Goal: Task Accomplishment & Management: Use online tool/utility

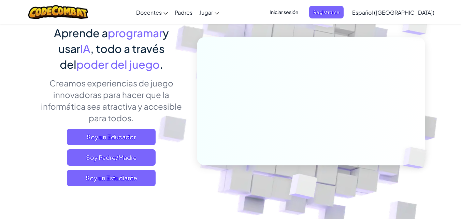
scroll to position [59, 0]
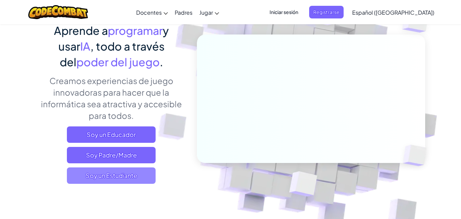
click at [125, 174] on span "Soy un Estudiante" at bounding box center [111, 175] width 89 height 16
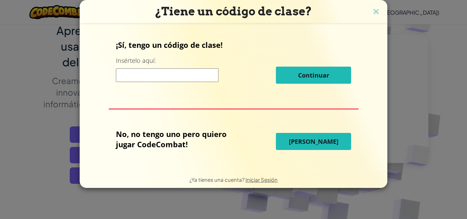
click at [375, 10] on img at bounding box center [375, 12] width 9 height 10
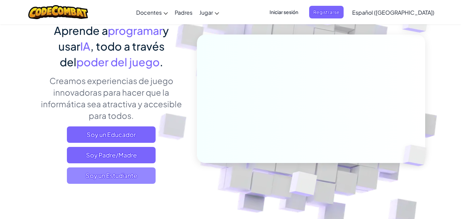
click at [114, 174] on span "Soy un Estudiante" at bounding box center [111, 175] width 89 height 16
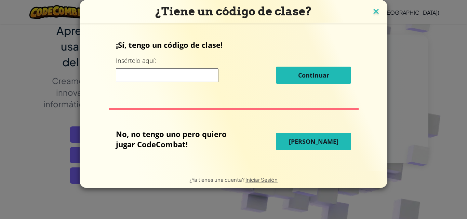
click at [372, 12] on img at bounding box center [375, 12] width 9 height 10
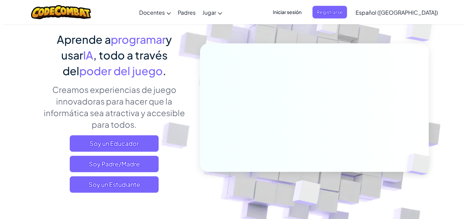
scroll to position [48, 0]
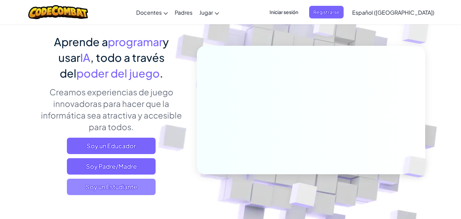
click at [135, 192] on span "Soy un Estudiante" at bounding box center [111, 187] width 89 height 16
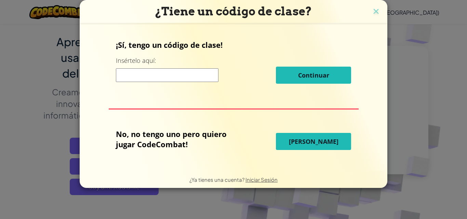
click at [331, 140] on button "[PERSON_NAME]" at bounding box center [313, 141] width 75 height 17
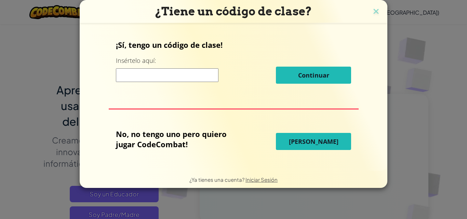
select select "es-419"
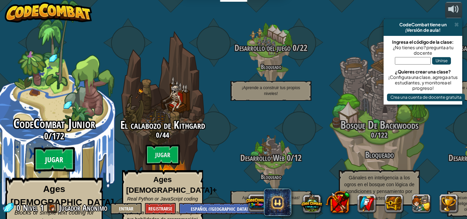
click at [61, 147] on btn "Jugar" at bounding box center [54, 159] width 41 height 25
select select "es-419"
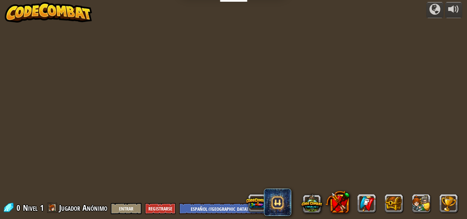
select select "es-419"
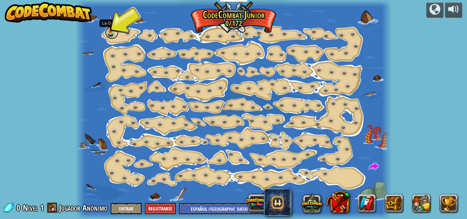
click at [106, 32] on link at bounding box center [112, 33] width 14 height 14
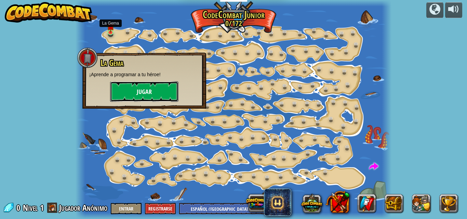
click at [161, 92] on button "Jugar" at bounding box center [144, 91] width 68 height 20
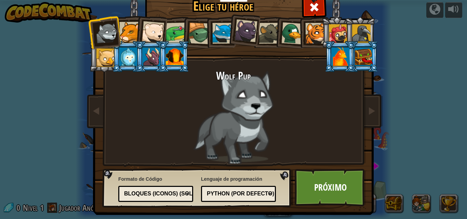
click at [309, 36] on div at bounding box center [315, 33] width 21 height 21
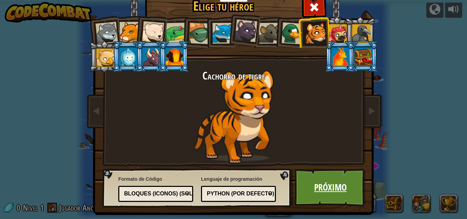
click at [324, 193] on link "Próximo" at bounding box center [329, 188] width 71 height 38
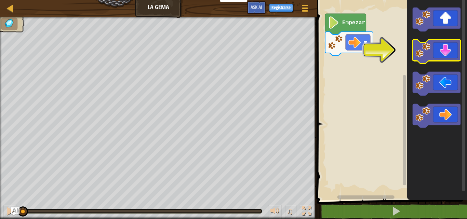
click at [443, 52] on icon "Espacio de trabajo de Blockly" at bounding box center [436, 52] width 48 height 24
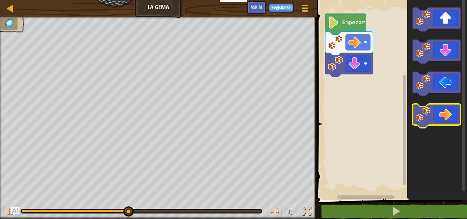
click at [440, 117] on icon "Espacio de trabajo de Blockly" at bounding box center [436, 116] width 48 height 24
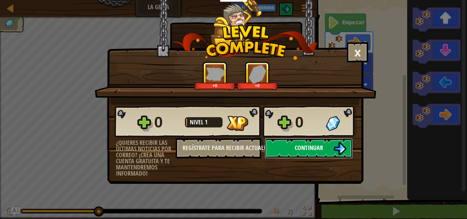
click at [322, 147] on span "Continuar" at bounding box center [308, 147] width 28 height 9
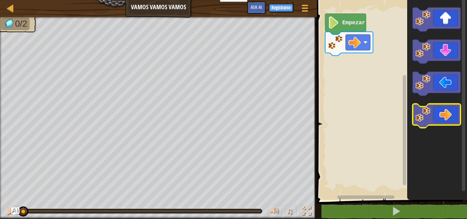
click at [444, 122] on icon "Espacio de trabajo de Blockly" at bounding box center [436, 116] width 48 height 24
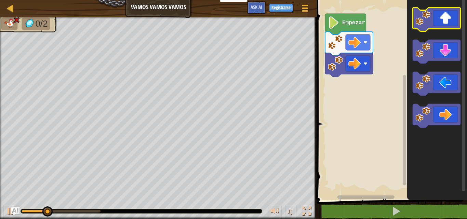
click at [443, 16] on icon "Espacio de trabajo de Blockly" at bounding box center [436, 20] width 48 height 24
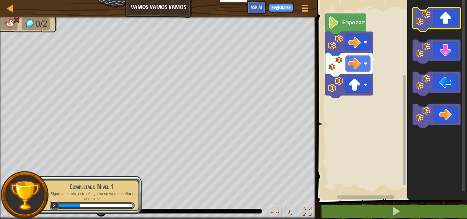
click at [452, 23] on icon "Espacio de trabajo de Blockly" at bounding box center [436, 20] width 48 height 24
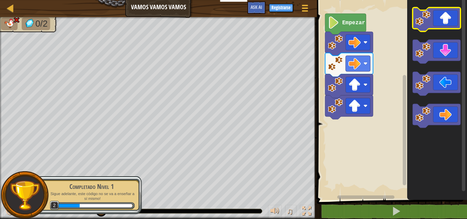
click at [452, 23] on icon "Espacio de trabajo de Blockly" at bounding box center [436, 20] width 48 height 24
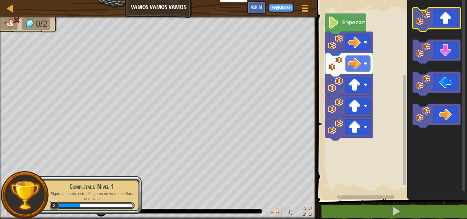
click at [451, 23] on icon "Espacio de trabajo de Blockly" at bounding box center [436, 20] width 48 height 24
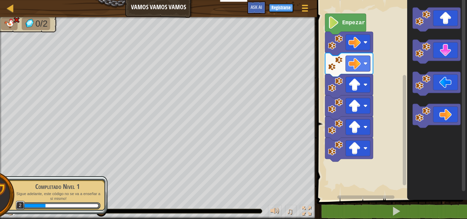
click at [346, 13] on rect "Espacio de trabajo de Blockly" at bounding box center [391, 98] width 152 height 203
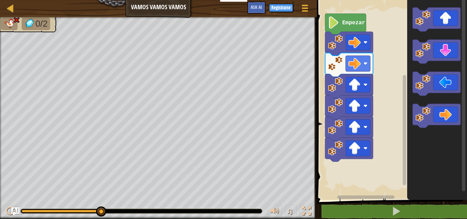
click at [347, 20] on text "Empezar" at bounding box center [353, 23] width 23 height 6
click at [347, 22] on text "Empezar" at bounding box center [353, 23] width 23 height 6
click at [347, 23] on text "Empezar" at bounding box center [353, 23] width 23 height 6
click at [342, 23] on text "Empezar" at bounding box center [353, 23] width 23 height 6
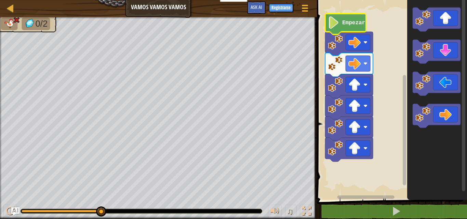
click at [342, 23] on text "Empezar" at bounding box center [353, 23] width 23 height 6
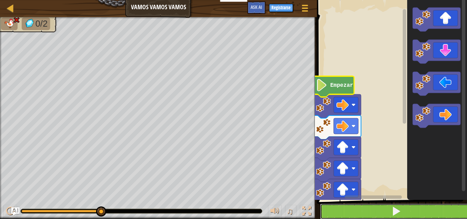
click at [323, 212] on button at bounding box center [396, 212] width 152 height 16
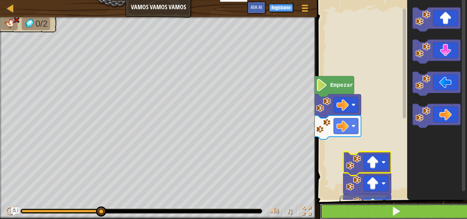
click at [389, 208] on button at bounding box center [396, 212] width 152 height 16
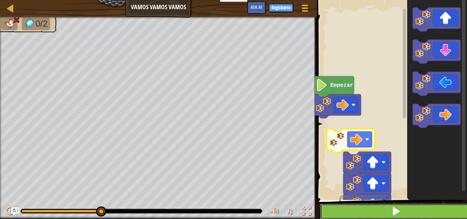
click at [337, 212] on button at bounding box center [396, 212] width 152 height 16
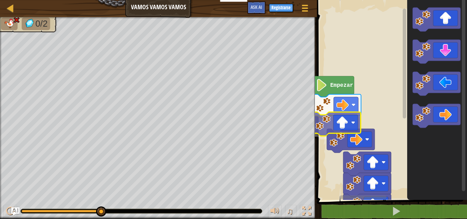
click at [345, 123] on div "Empezar" at bounding box center [391, 98] width 152 height 203
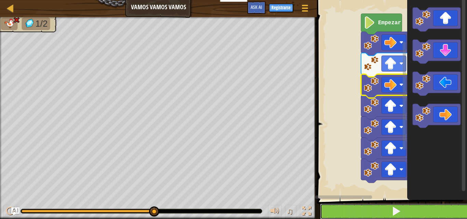
click at [349, 209] on button at bounding box center [396, 212] width 152 height 16
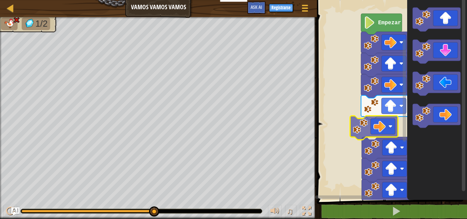
click at [384, 133] on div "Empezar" at bounding box center [391, 98] width 152 height 203
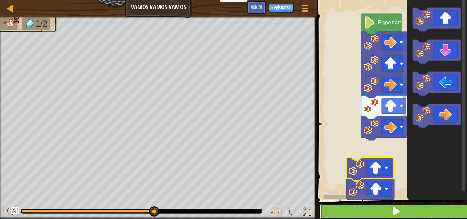
click at [360, 208] on button at bounding box center [396, 212] width 152 height 16
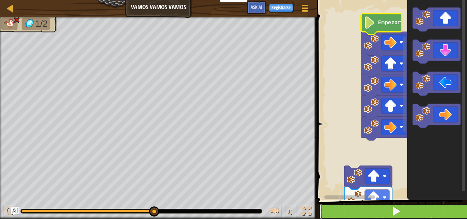
click at [362, 208] on button at bounding box center [396, 212] width 152 height 16
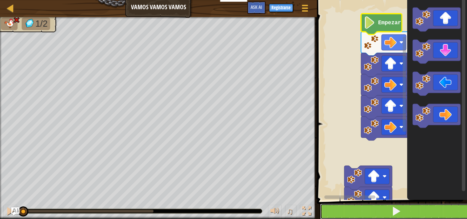
click at [362, 208] on button at bounding box center [396, 212] width 152 height 16
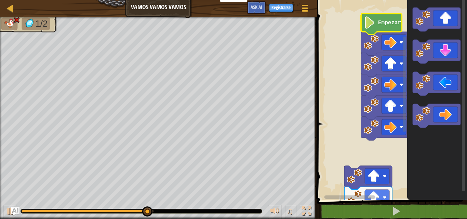
click at [327, 60] on rect "Espacio de trabajo de Blockly" at bounding box center [391, 98] width 152 height 203
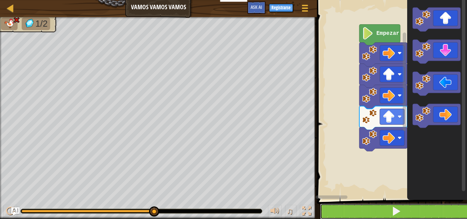
click at [391, 208] on span at bounding box center [396, 211] width 10 height 10
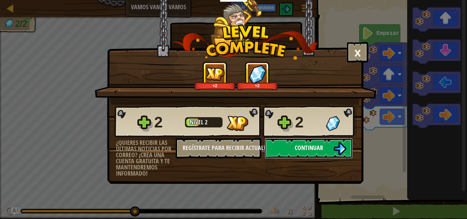
drag, startPoint x: 291, startPoint y: 158, endPoint x: 291, endPoint y: 153, distance: 4.8
click at [291, 153] on button "Continuar" at bounding box center [308, 148] width 88 height 20
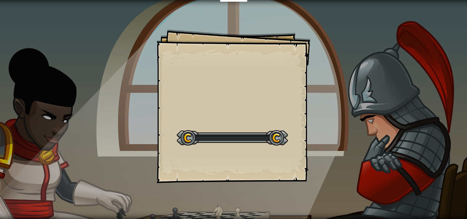
click at [291, 153] on div "Goals Start Level Error cargando del servidor Necesitas una suscripción para ju…" at bounding box center [233, 106] width 154 height 154
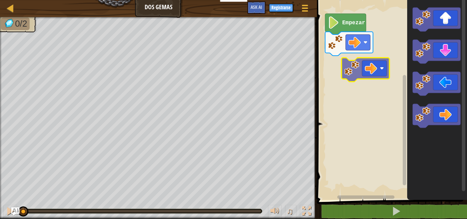
click at [374, 70] on div "Empezar" at bounding box center [391, 98] width 152 height 203
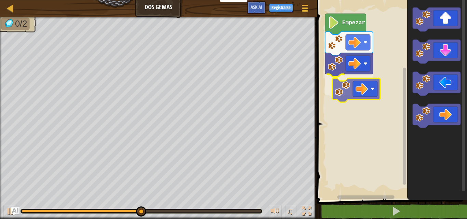
click at [369, 88] on div "Empezar" at bounding box center [391, 98] width 152 height 203
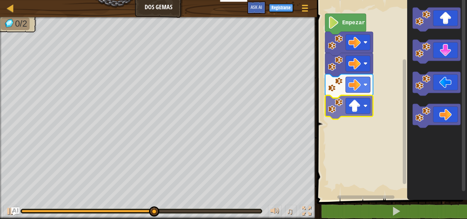
click at [351, 112] on div "Empezar" at bounding box center [391, 98] width 152 height 203
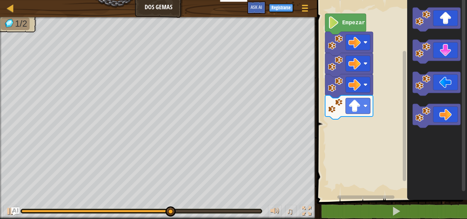
click at [410, 100] on icon "Espacio de trabajo de Blockly" at bounding box center [437, 98] width 60 height 203
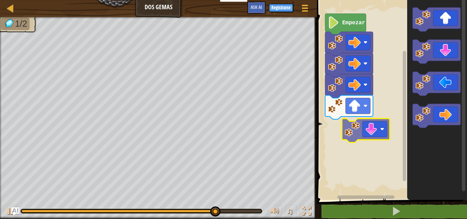
click at [371, 120] on div "Empezar" at bounding box center [391, 98] width 152 height 203
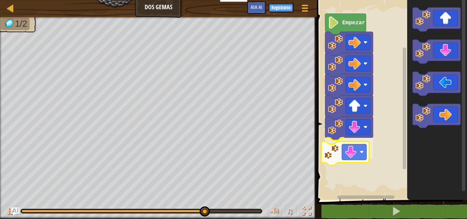
click at [333, 164] on div "Empezar" at bounding box center [391, 98] width 152 height 203
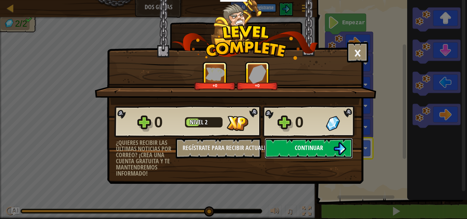
click at [309, 146] on span "Continuar" at bounding box center [308, 147] width 28 height 9
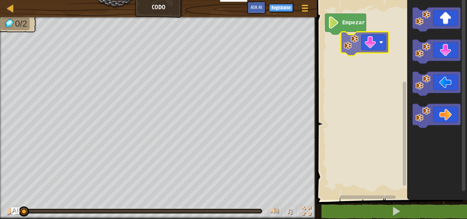
click at [348, 39] on div "Empezar" at bounding box center [391, 98] width 152 height 203
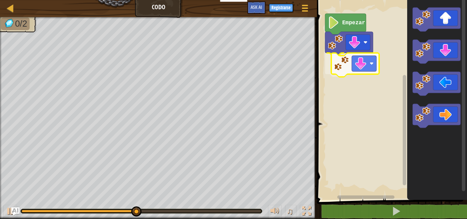
click at [339, 69] on div "Empezar" at bounding box center [391, 98] width 152 height 203
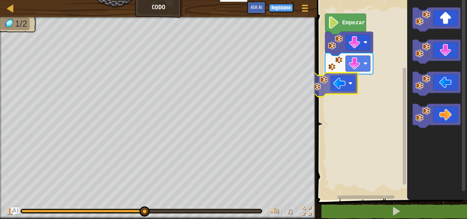
click at [330, 96] on div "Empezar" at bounding box center [391, 98] width 152 height 203
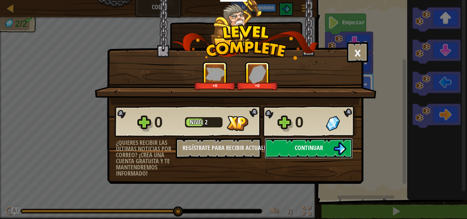
click at [308, 147] on span "Continuar" at bounding box center [308, 147] width 28 height 9
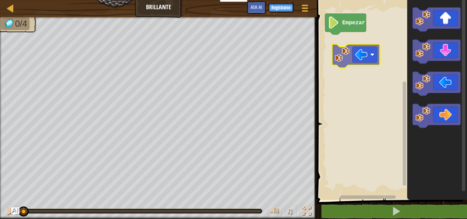
click at [374, 58] on div "Empezar" at bounding box center [391, 98] width 152 height 203
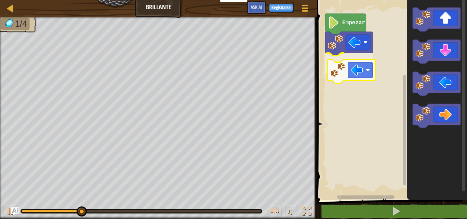
click at [366, 73] on div "Empezar" at bounding box center [391, 98] width 152 height 203
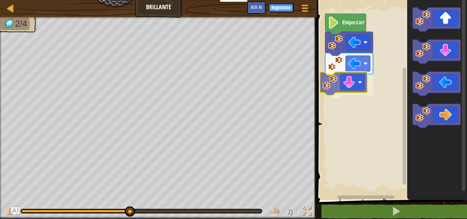
click at [344, 84] on div "Empezar" at bounding box center [391, 98] width 152 height 203
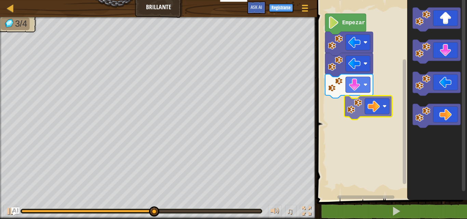
click at [356, 105] on div "Empezar" at bounding box center [391, 98] width 152 height 203
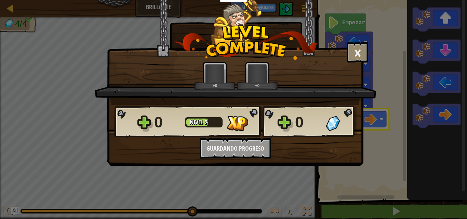
click at [359, 1] on body "Docentes Crear Cuenta Gratis Soluciones para Escuelas y [GEOGRAPHIC_DATA] previ…" at bounding box center [233, 0] width 467 height 1
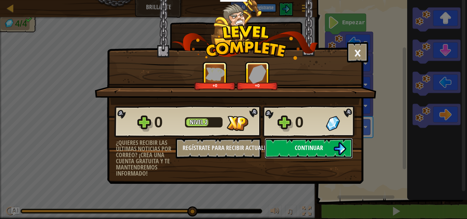
click at [336, 144] on img at bounding box center [339, 148] width 13 height 13
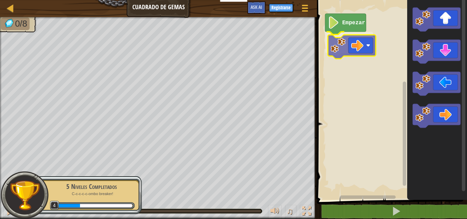
click at [345, 46] on div "Empezar" at bounding box center [391, 98] width 152 height 203
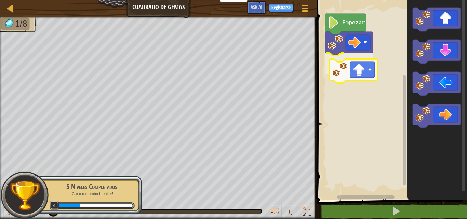
click at [342, 75] on div "Empezar" at bounding box center [391, 98] width 152 height 203
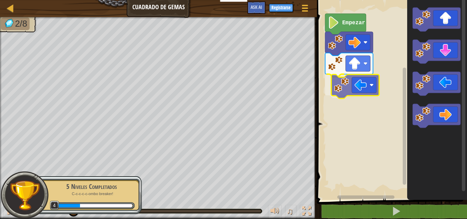
click at [352, 94] on div "Empezar" at bounding box center [391, 98] width 152 height 203
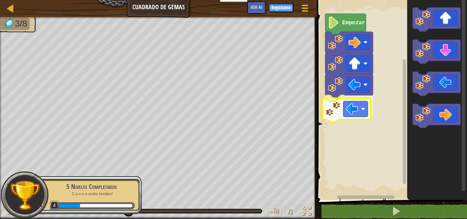
click at [348, 105] on div "Empezar" at bounding box center [391, 98] width 152 height 203
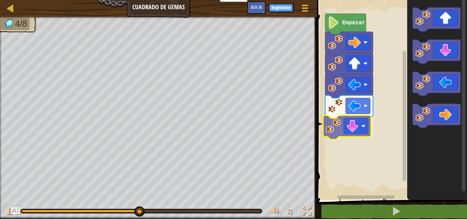
click at [351, 132] on div "Empezar" at bounding box center [391, 98] width 152 height 203
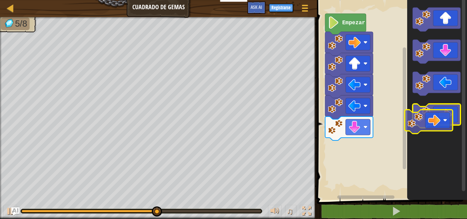
click at [430, 118] on icon "Espacio de trabajo de Blockly" at bounding box center [436, 116] width 48 height 24
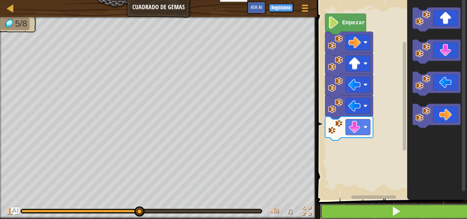
click at [357, 211] on button at bounding box center [396, 212] width 152 height 16
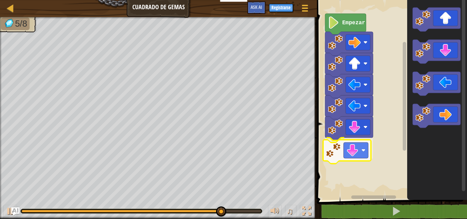
click at [347, 158] on div "Empezar" at bounding box center [391, 98] width 152 height 203
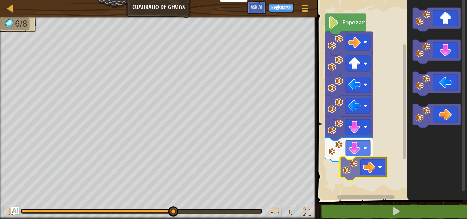
click at [352, 161] on div "Empezar" at bounding box center [391, 98] width 152 height 203
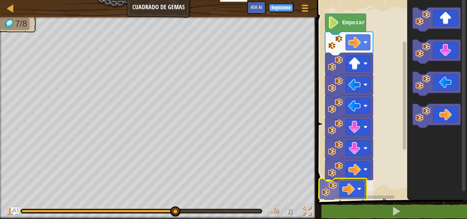
click at [335, 194] on div "Empezar" at bounding box center [391, 98] width 152 height 203
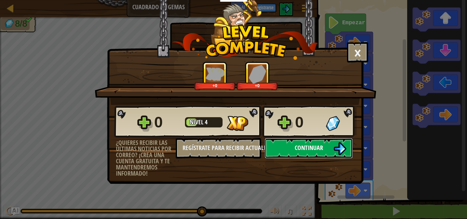
click at [303, 145] on span "Continuar" at bounding box center [308, 147] width 28 height 9
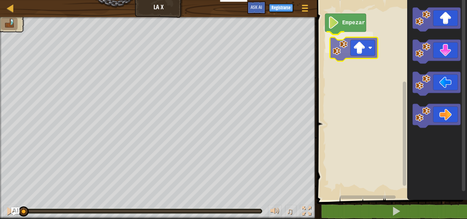
click at [354, 49] on div "Empezar" at bounding box center [391, 98] width 152 height 203
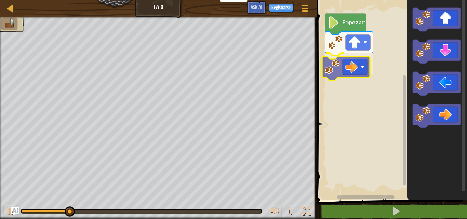
click at [357, 64] on div "Empezar" at bounding box center [391, 98] width 152 height 203
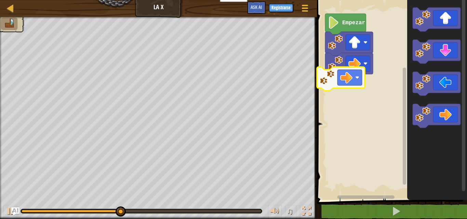
click at [342, 77] on div "Empezar" at bounding box center [391, 98] width 152 height 203
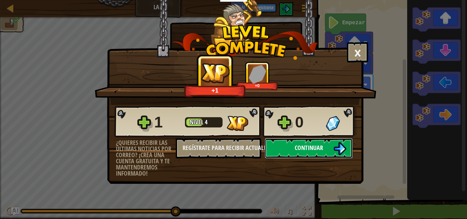
click at [312, 148] on span "Continuar" at bounding box center [308, 147] width 28 height 9
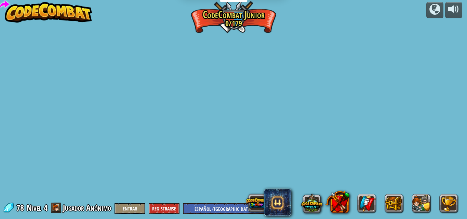
select select "es-419"
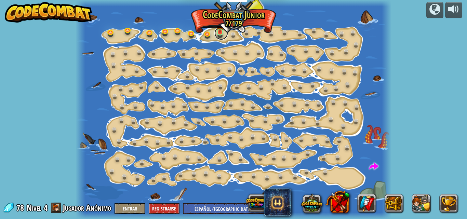
click at [220, 33] on link at bounding box center [221, 33] width 14 height 14
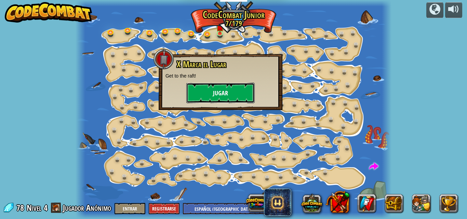
click at [246, 93] on button "Jugar" at bounding box center [220, 93] width 68 height 20
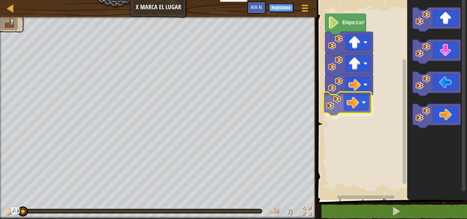
click at [343, 103] on div "Empezar" at bounding box center [391, 98] width 152 height 203
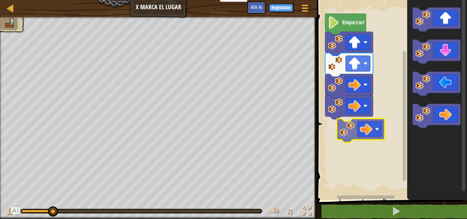
click at [357, 129] on div "Empezar" at bounding box center [391, 98] width 152 height 203
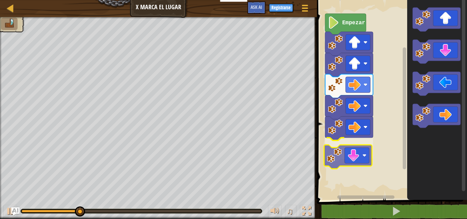
click at [350, 163] on div "Empezar" at bounding box center [391, 98] width 152 height 203
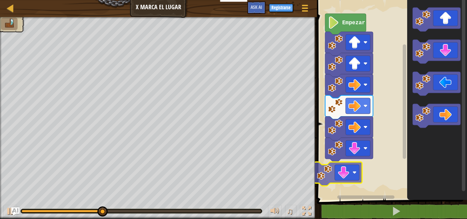
click at [351, 169] on div "Empezar" at bounding box center [391, 98] width 152 height 203
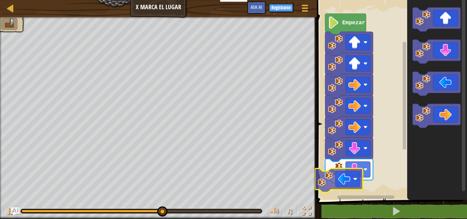
click at [334, 187] on div "Empezar" at bounding box center [391, 98] width 152 height 203
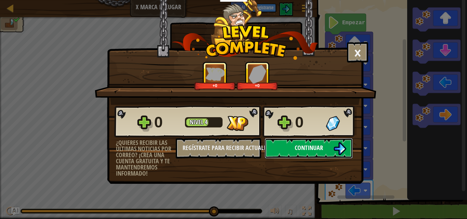
click at [332, 140] on button "Continuar" at bounding box center [308, 148] width 88 height 20
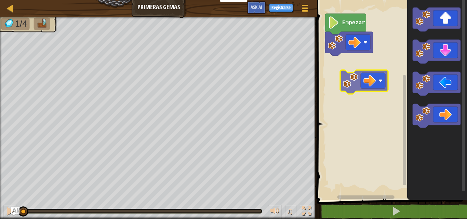
click at [362, 66] on div "Empezar" at bounding box center [391, 98] width 152 height 203
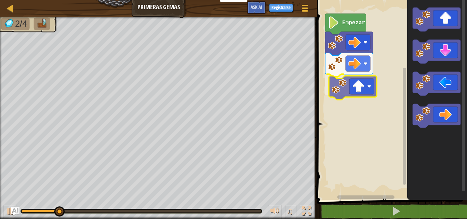
click at [356, 87] on div "Empezar" at bounding box center [391, 98] width 152 height 203
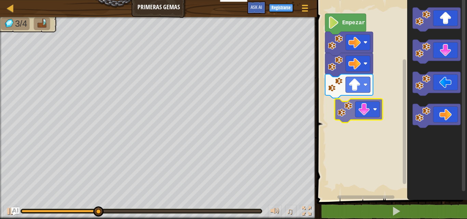
click at [349, 121] on div "Empezar" at bounding box center [391, 98] width 152 height 203
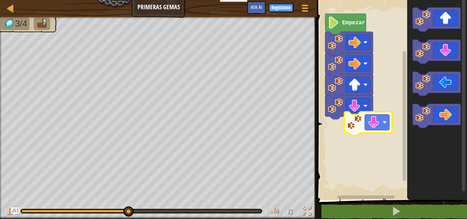
click at [375, 129] on div "Empezar" at bounding box center [391, 98] width 152 height 203
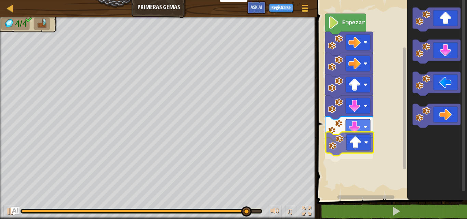
click at [353, 151] on div "Empezar" at bounding box center [391, 98] width 152 height 203
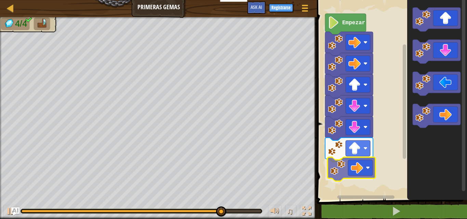
click at [361, 172] on div "Empezar" at bounding box center [391, 98] width 152 height 203
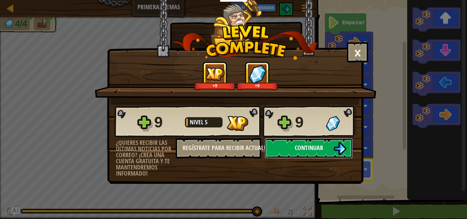
click at [337, 150] on img at bounding box center [339, 148] width 13 height 13
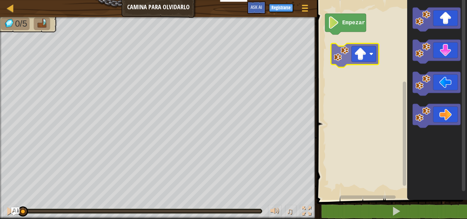
click at [359, 55] on div "Empezar" at bounding box center [391, 98] width 152 height 203
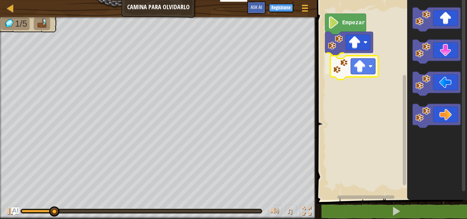
click at [349, 64] on div "Empezar" at bounding box center [391, 98] width 152 height 203
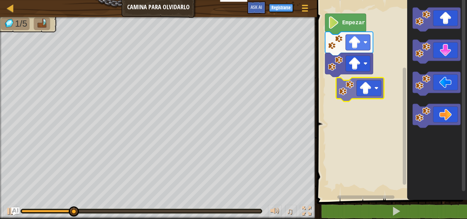
click at [358, 89] on div "Empezar" at bounding box center [391, 98] width 152 height 203
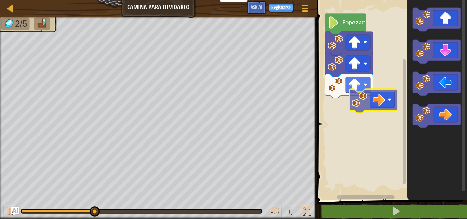
click at [371, 103] on div "Empezar" at bounding box center [391, 98] width 152 height 203
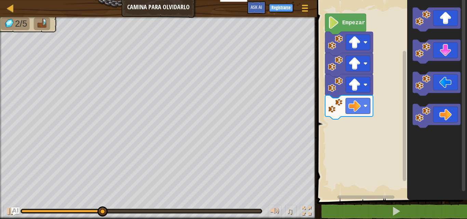
click at [398, 117] on div "Empezar" at bounding box center [391, 98] width 152 height 203
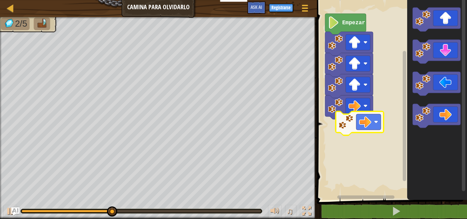
click at [354, 129] on div "Empezar" at bounding box center [391, 98] width 152 height 203
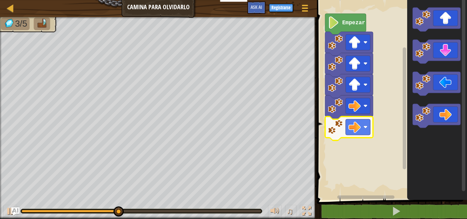
click at [352, 160] on div "Empezar" at bounding box center [391, 98] width 152 height 203
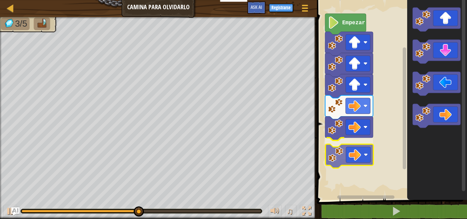
click at [351, 154] on div "Empezar" at bounding box center [391, 98] width 152 height 203
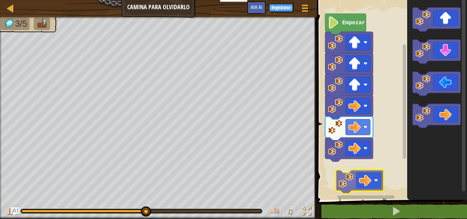
click at [361, 182] on div "Empezar" at bounding box center [391, 98] width 152 height 203
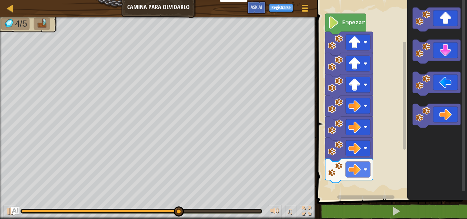
click at [382, 159] on div "Empezar" at bounding box center [391, 98] width 152 height 203
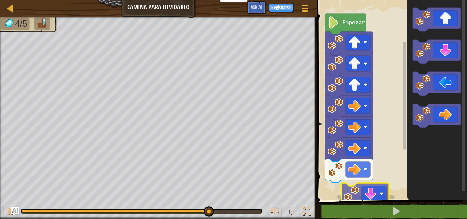
click at [349, 195] on div "Empezar" at bounding box center [391, 98] width 152 height 203
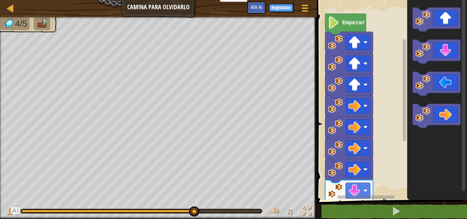
click at [371, 186] on div "Empezar" at bounding box center [391, 98] width 152 height 203
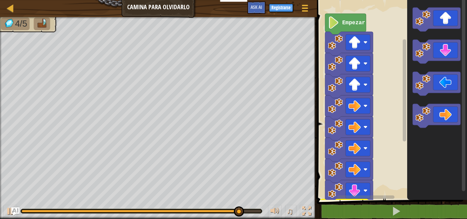
click at [346, 210] on div "1 ההההההההההההההההההההההההההההההההההההההההההההההההההההההההההההההההההההההההההההה…" at bounding box center [391, 113] width 152 height 220
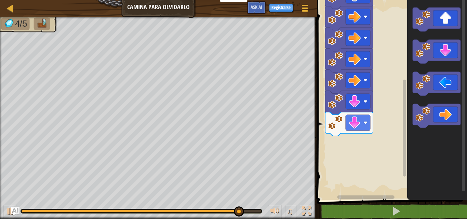
click at [419, 79] on g "Espacio de trabajo de Blockly" at bounding box center [436, 68] width 48 height 120
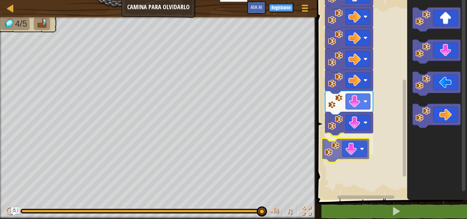
click at [343, 148] on div "Empezar" at bounding box center [391, 98] width 152 height 203
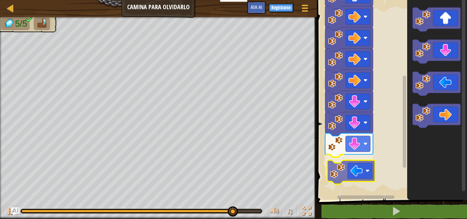
click at [351, 171] on div "Empezar" at bounding box center [391, 98] width 152 height 203
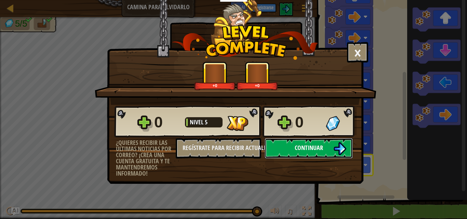
click at [317, 153] on button "Continuar" at bounding box center [308, 148] width 88 height 20
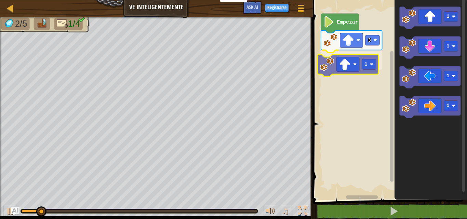
click at [337, 66] on div "3 1 Empezar 1 1 1 1 1" at bounding box center [388, 98] width 156 height 203
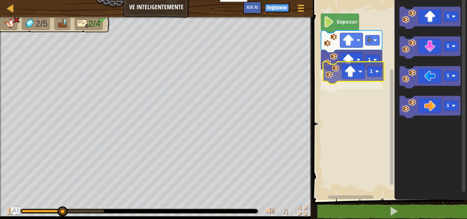
click at [348, 83] on div "3 1 1 Empezar 1 1 1 1 1" at bounding box center [388, 98] width 156 height 203
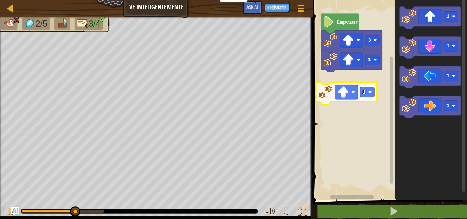
click at [343, 96] on image "Espacio de trabajo de Blockly" at bounding box center [342, 91] width 11 height 11
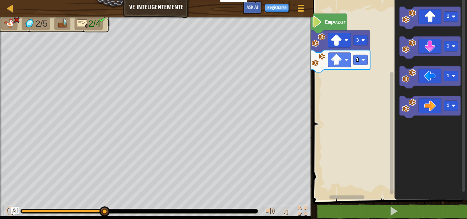
click at [345, 77] on rect "Espacio de trabajo de Blockly" at bounding box center [388, 98] width 156 height 203
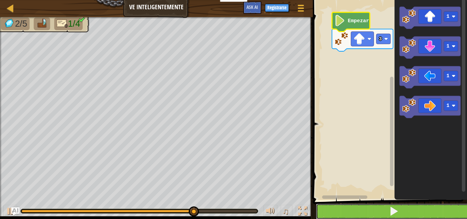
click at [363, 207] on button at bounding box center [394, 212] width 156 height 16
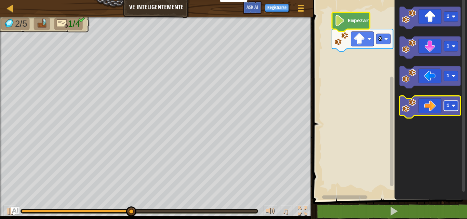
click at [456, 108] on rect "Espacio de trabajo de Blockly" at bounding box center [450, 106] width 14 height 10
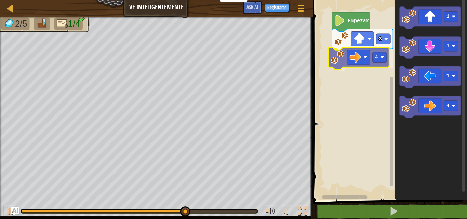
click at [362, 58] on div "3 4 Empezar 1 1 1 4 4" at bounding box center [388, 98] width 156 height 203
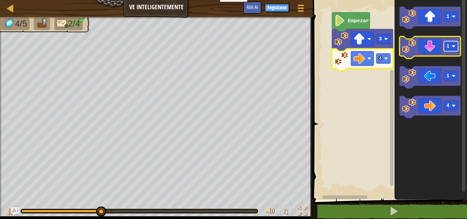
click at [453, 45] on image "Espacio de trabajo de Blockly" at bounding box center [453, 46] width 4 height 4
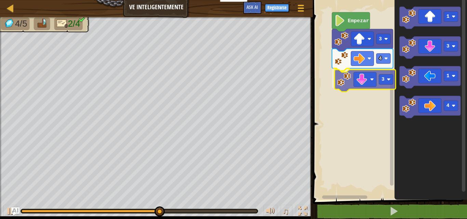
click at [371, 85] on div "3 4 3 Empezar 1 3 1 4 3" at bounding box center [388, 98] width 156 height 203
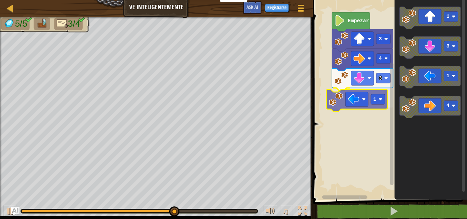
click at [354, 99] on div "3 4 3 1 Empezar 1 3 1 4 1" at bounding box center [388, 98] width 156 height 203
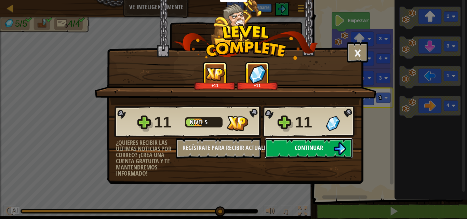
click at [309, 153] on button "Continuar" at bounding box center [308, 148] width 88 height 20
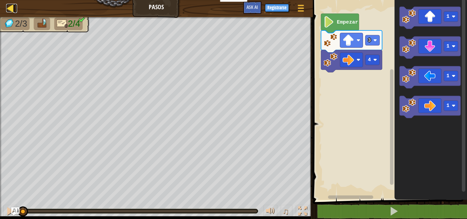
click at [6, 9] on div at bounding box center [10, 8] width 9 height 9
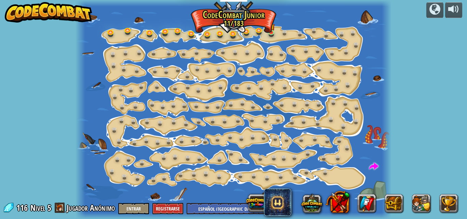
select select "es-419"
click at [369, 201] on link at bounding box center [366, 203] width 18 height 18
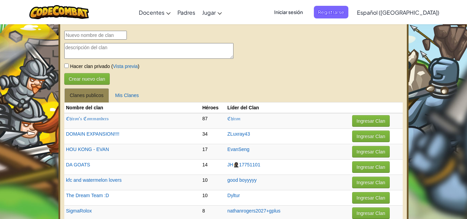
select select "es-419"
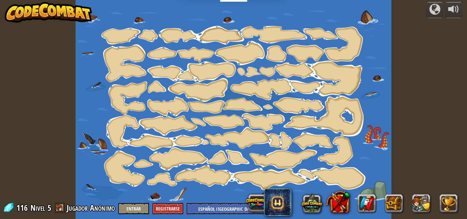
select select "es-419"
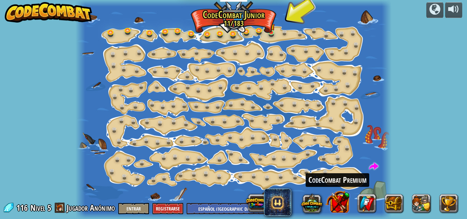
click at [343, 206] on button at bounding box center [337, 202] width 24 height 24
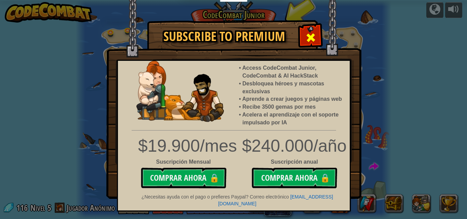
click at [307, 30] on div at bounding box center [311, 37] width 22 height 22
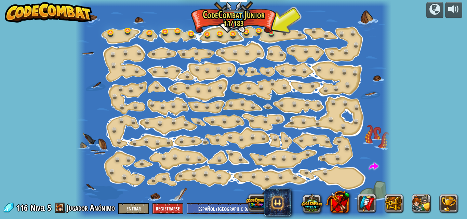
click at [77, 208] on span "Jugador Anónimo" at bounding box center [91, 207] width 48 height 11
click at [58, 207] on span at bounding box center [60, 208] width 10 height 10
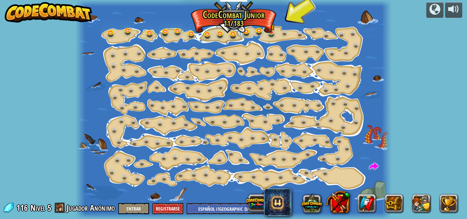
click at [58, 207] on span at bounding box center [60, 208] width 10 height 10
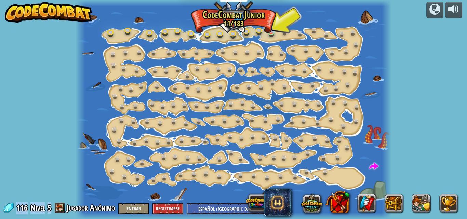
drag, startPoint x: 58, startPoint y: 207, endPoint x: 126, endPoint y: 201, distance: 67.5
click at [126, 201] on div "powered by Cambio de Paso (Bloqueado) Cambiar los argumentos del step. Ve intel…" at bounding box center [233, 109] width 467 height 219
click at [434, 16] on button at bounding box center [434, 10] width 17 height 16
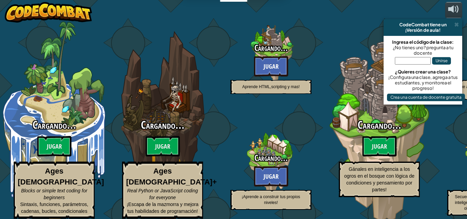
select select "es-419"
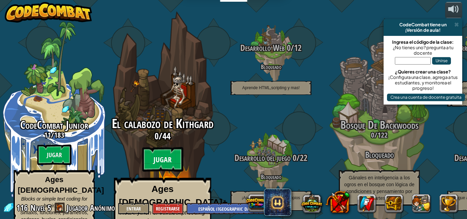
click at [166, 148] on btn "Jugar" at bounding box center [162, 159] width 41 height 25
select select "es-419"
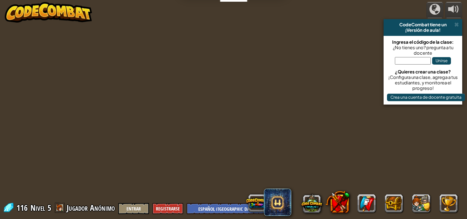
click at [166, 148] on div "powered by CodeCombat tiene un ¡Versión de aula! Ingresa el código de la clase:…" at bounding box center [233, 109] width 467 height 219
select select "es-419"
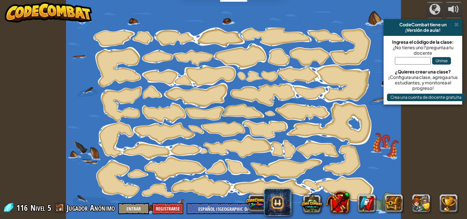
select select "es-419"
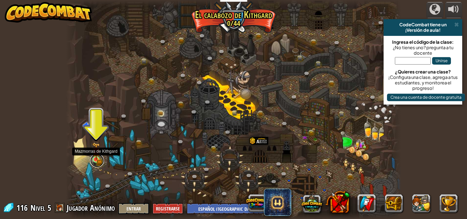
click at [97, 163] on link at bounding box center [97, 161] width 14 height 14
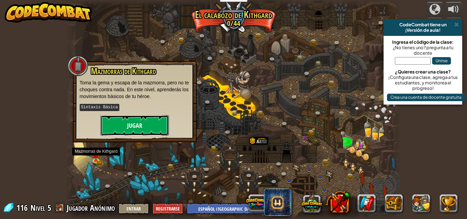
click at [130, 128] on button "Jugar" at bounding box center [134, 125] width 68 height 20
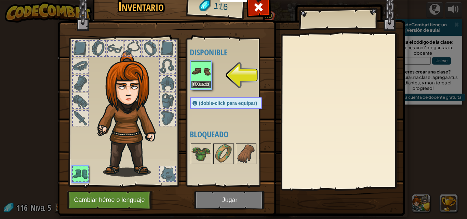
click at [197, 79] on img at bounding box center [200, 71] width 19 height 19
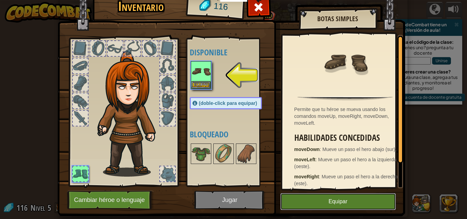
click at [359, 202] on button "Equipar" at bounding box center [337, 201] width 115 height 17
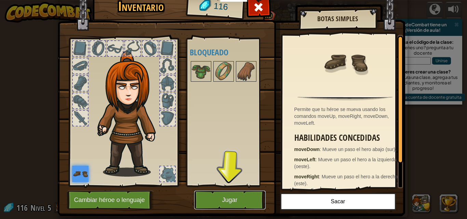
click at [243, 195] on button "Jugar" at bounding box center [229, 200] width 71 height 19
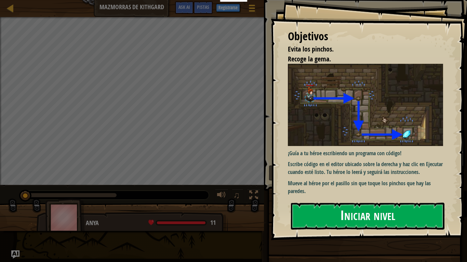
click at [319, 207] on button "Iniciar nivel" at bounding box center [367, 216] width 153 height 27
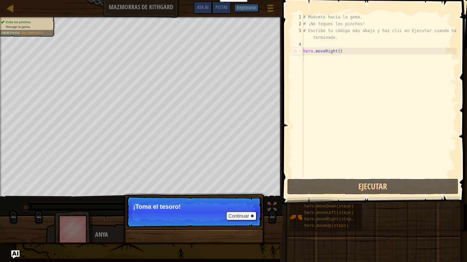
click at [194, 211] on p "Continuar ¡Toma el tesoro!" at bounding box center [194, 211] width 136 height 31
click at [251, 215] on button "Continuar" at bounding box center [241, 216] width 30 height 9
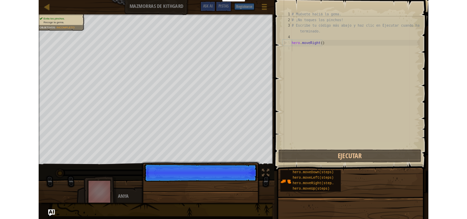
scroll to position [3, 0]
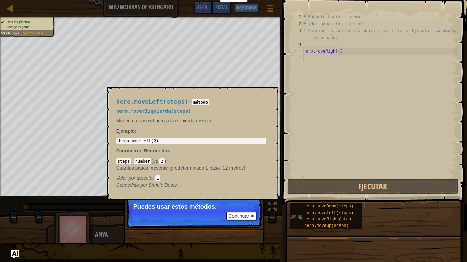
click at [300, 212] on img at bounding box center [295, 217] width 13 height 13
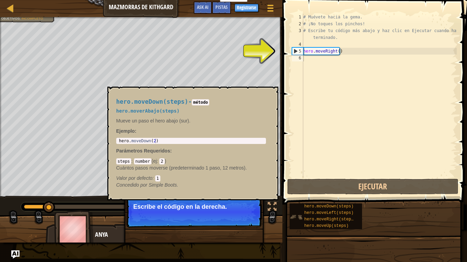
click at [295, 215] on img at bounding box center [295, 217] width 13 height 13
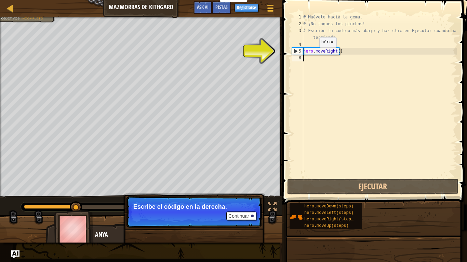
click at [313, 54] on div "# Muévete hacia la gema. # ¡No toques los pinchos! # Escribe tu código más abaj…" at bounding box center [379, 103] width 155 height 178
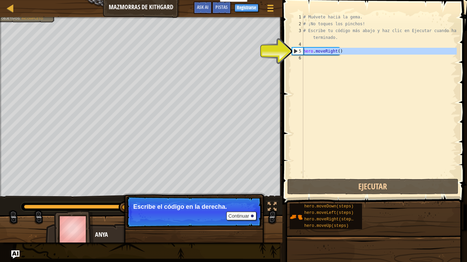
click at [297, 53] on div "5" at bounding box center [297, 51] width 11 height 7
type textarea "hero.moveRight()"
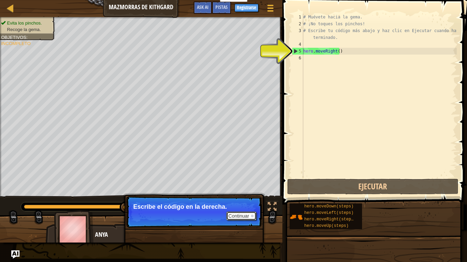
click at [238, 217] on button "Continuar" at bounding box center [241, 216] width 30 height 9
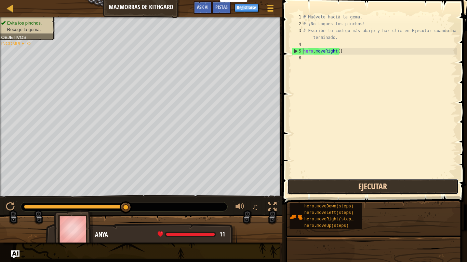
click at [333, 189] on button "Ejecutar" at bounding box center [372, 187] width 171 height 16
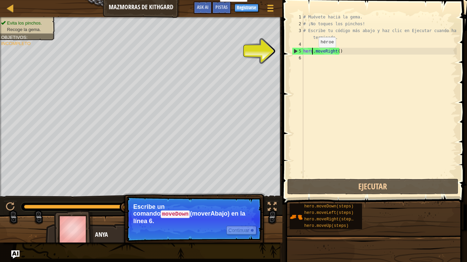
click at [313, 54] on div "# Muévete hacia la gema. # ¡No toques los pinchos! # Escribe tu código más abaj…" at bounding box center [379, 103] width 155 height 178
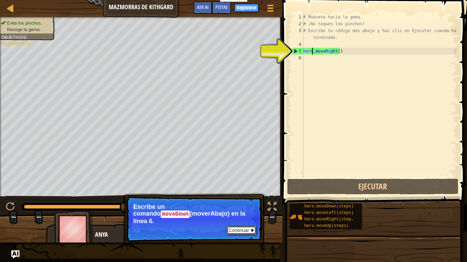
click at [242, 219] on button "Continuar" at bounding box center [241, 230] width 30 height 9
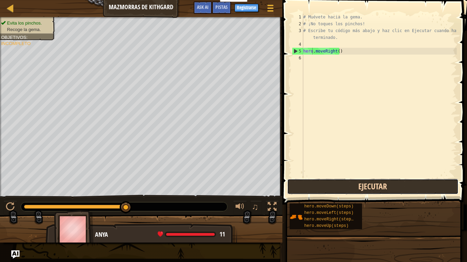
click at [354, 192] on button "Ejecutar" at bounding box center [372, 187] width 171 height 16
click at [343, 182] on button "Ejecutar" at bounding box center [372, 187] width 171 height 16
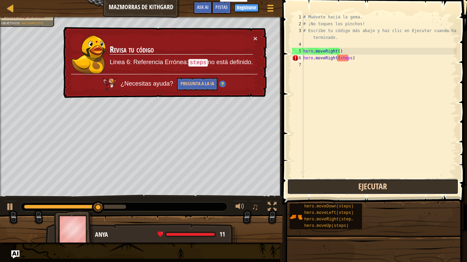
click at [343, 182] on button "Ejecutar" at bounding box center [372, 187] width 171 height 16
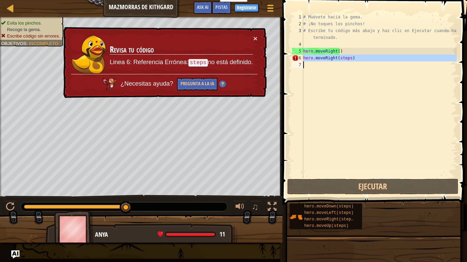
drag, startPoint x: 301, startPoint y: 56, endPoint x: 325, endPoint y: 106, distance: 56.2
click at [325, 106] on div "hero.moveRight(steps) 1 2 3 4 5 6 7 # Muévete hacia la gema. # ¡No toques los p…" at bounding box center [373, 96] width 166 height 164
type textarea "hero.moveRight(steps)"
click at [325, 106] on div "# Muévete hacia la gema. # ¡No toques los pinchos! # Escribe tu código más abaj…" at bounding box center [379, 96] width 155 height 164
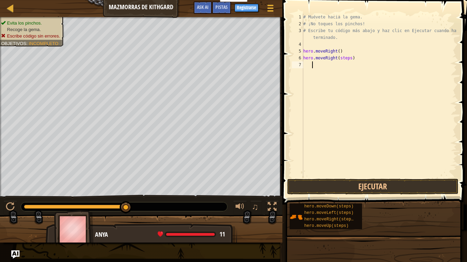
click at [345, 104] on div "# Muévete hacia la gema. # ¡No toques los pinchos! # Escribe tu código más abaj…" at bounding box center [379, 103] width 155 height 178
click at [9, 6] on div at bounding box center [10, 8] width 9 height 9
select select "es-419"
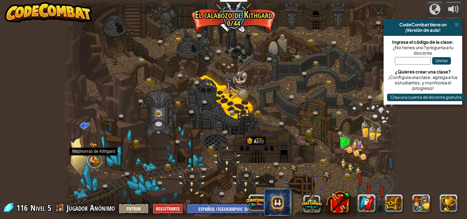
click at [96, 161] on link at bounding box center [95, 161] width 14 height 14
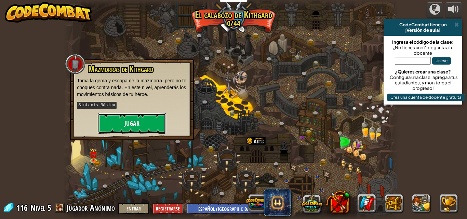
click at [135, 121] on button "Jugar" at bounding box center [132, 123] width 68 height 20
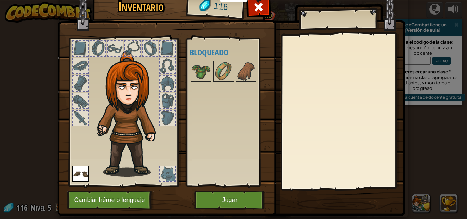
click at [125, 117] on img at bounding box center [130, 114] width 73 height 126
click at [242, 71] on img at bounding box center [245, 71] width 19 height 19
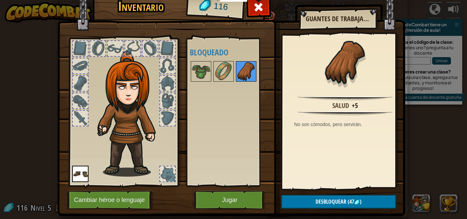
click at [242, 71] on img at bounding box center [245, 71] width 19 height 19
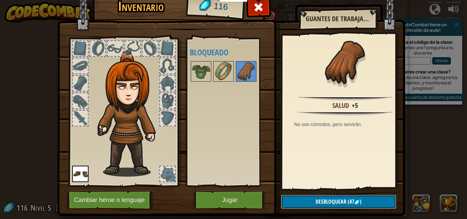
click at [350, 205] on span "(47" at bounding box center [350, 202] width 8 height 8
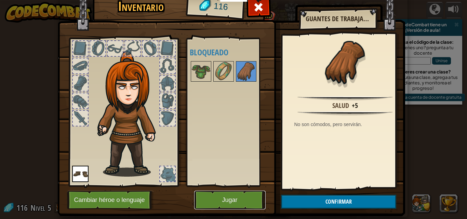
click at [249, 202] on button "Jugar" at bounding box center [229, 200] width 71 height 19
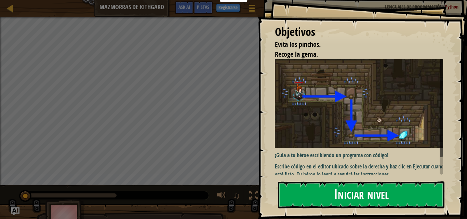
click at [282, 195] on button "Iniciar nivel" at bounding box center [361, 194] width 166 height 27
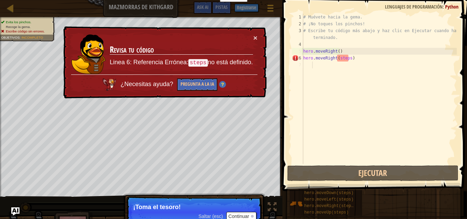
click at [204, 213] on div "Saltar (esc) Continuar" at bounding box center [227, 216] width 58 height 9
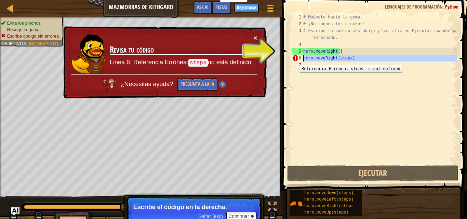
click at [294, 60] on div "6" at bounding box center [297, 58] width 11 height 7
type textarea "hero.moveRight(steps)"
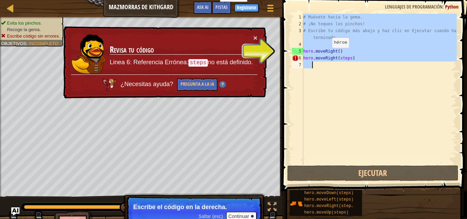
drag, startPoint x: 294, startPoint y: 60, endPoint x: 327, endPoint y: 55, distance: 32.9
click at [327, 55] on div "hero.moveRight(steps) 1 2 3 4 5 6 7 # Muévete hacia la gema. # ¡No toques los p…" at bounding box center [373, 89] width 166 height 150
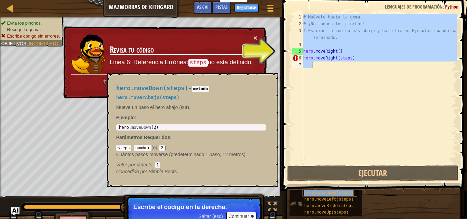
click at [334, 196] on div "hero.moveDown(steps)" at bounding box center [329, 193] width 55 height 6
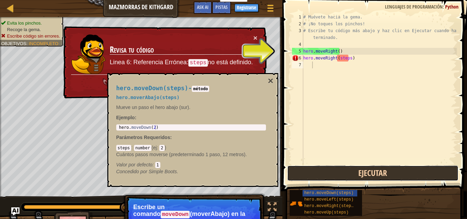
click at [304, 173] on button "Ejecutar" at bounding box center [372, 173] width 171 height 16
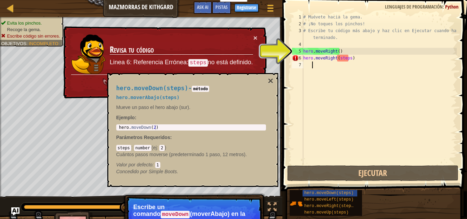
click at [252, 36] on td "Revisa tu código Linea 6: Referencia Errónea: steps no está definido." at bounding box center [181, 54] width 144 height 41
click at [254, 38] on button "×" at bounding box center [255, 39] width 4 height 7
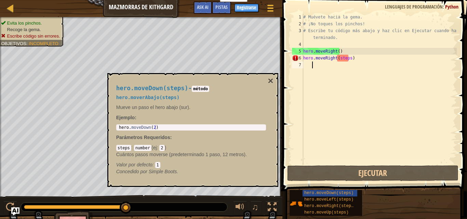
scroll to position [3, 0]
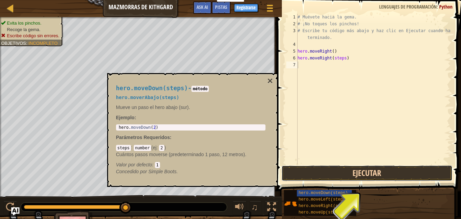
click at [405, 172] on button "Ejecutar" at bounding box center [367, 173] width 171 height 16
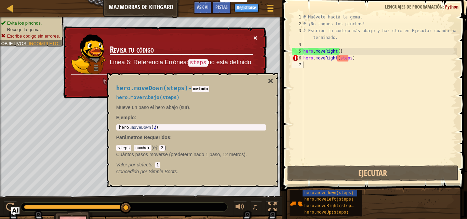
click at [255, 38] on button "×" at bounding box center [255, 38] width 4 height 7
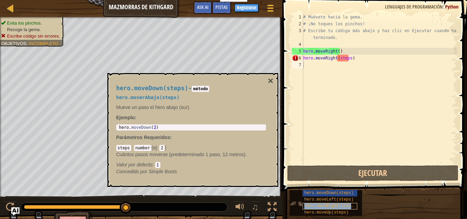
click at [329, 207] on span "hero.moveRight(steps)" at bounding box center [330, 206] width 52 height 5
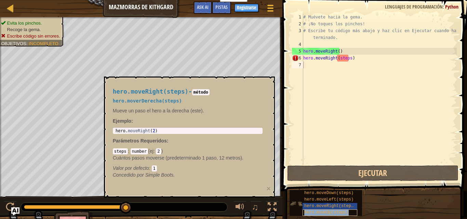
click at [334, 211] on span "hero.moveUp(steps)" at bounding box center [326, 212] width 44 height 5
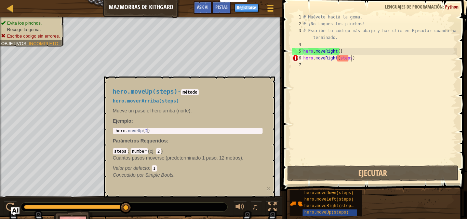
click at [354, 60] on div "# Muévete hacia la gema. # ¡No toques los pinchos! # Escribe tu código más abaj…" at bounding box center [379, 96] width 155 height 164
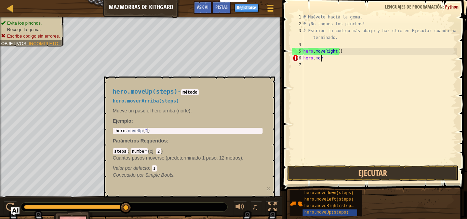
type textarea "h"
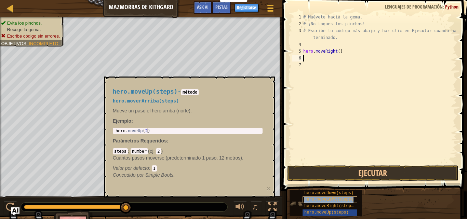
click at [312, 199] on span "hero.moveLeft(steps)" at bounding box center [328, 199] width 49 height 5
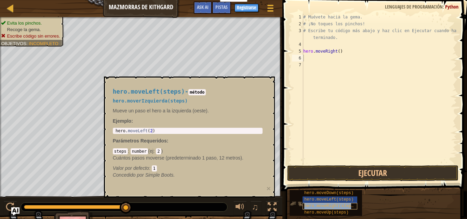
click at [315, 205] on span "hero.moveRight(steps)" at bounding box center [330, 206] width 52 height 5
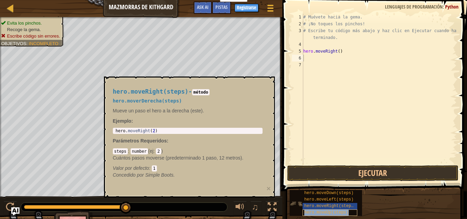
click at [316, 213] on span "hero.moveUp(steps)" at bounding box center [326, 212] width 44 height 5
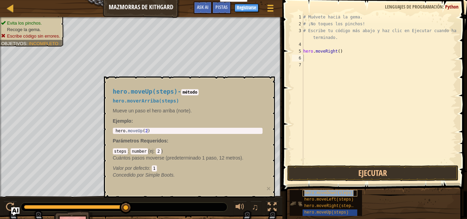
click at [329, 192] on span "hero.moveDown(steps)" at bounding box center [328, 193] width 49 height 5
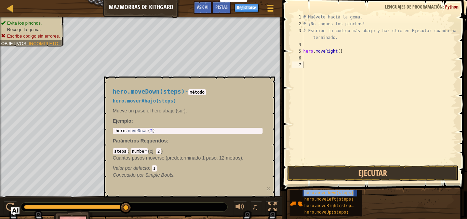
type textarea "hero.moveDown(steps)"
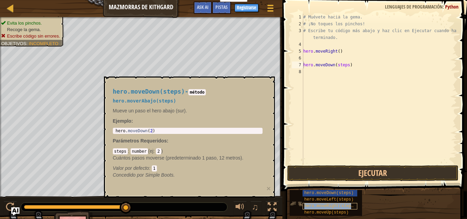
click at [345, 205] on span "hero.moveRight(steps)" at bounding box center [330, 206] width 52 height 5
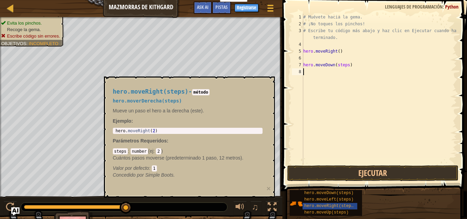
click at [349, 109] on div "# Muévete hacia la gema. # ¡No toques los pinchos! # Escribe tu código más abaj…" at bounding box center [379, 96] width 155 height 164
click at [322, 174] on button "Ejecutar" at bounding box center [372, 173] width 171 height 16
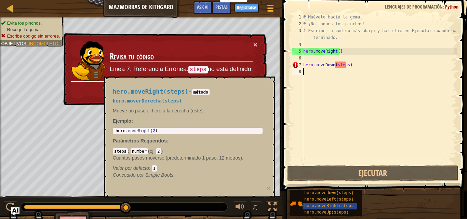
click at [258, 44] on div "× Revisa tu código Linea 7: Referencia Errónea: steps no está definido. ¿Necesi…" at bounding box center [164, 69] width 205 height 72
drag, startPoint x: 258, startPoint y: 45, endPoint x: 253, endPoint y: 44, distance: 4.6
click at [254, 44] on div "× Revisa tu código Linea 7: Referencia Errónea: steps no está definido. ¿Necesi…" at bounding box center [164, 68] width 206 height 75
click at [254, 44] on button "×" at bounding box center [254, 43] width 4 height 7
click at [260, 40] on div "× Revisa tu código Linea 7: Referencia Errónea: steps no está definido. ¿Necesi…" at bounding box center [164, 69] width 206 height 76
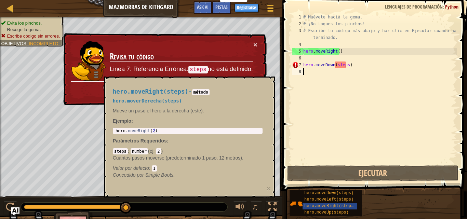
click at [257, 41] on div "× Revisa tu código Linea 7: Referencia Errónea: steps no está definido. ¿Necesi…" at bounding box center [164, 69] width 205 height 72
click at [256, 44] on button "×" at bounding box center [255, 43] width 4 height 7
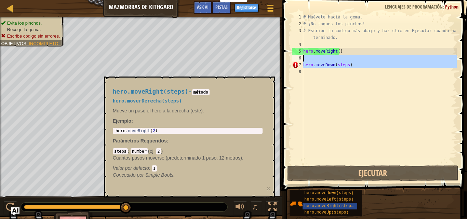
drag, startPoint x: 319, startPoint y: 68, endPoint x: 313, endPoint y: 59, distance: 10.6
click at [313, 59] on div "# Muévete hacia la gema. # ¡No toques los pinchos! # Escribe tu código más abaj…" at bounding box center [379, 96] width 155 height 164
type textarea "hero.moveDown(steps)"
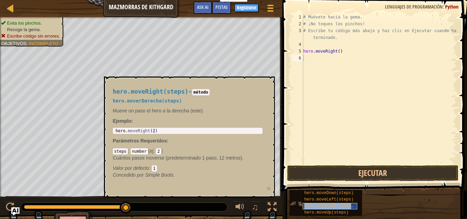
click at [318, 203] on div "hero.moveRight(steps)" at bounding box center [329, 206] width 55 height 6
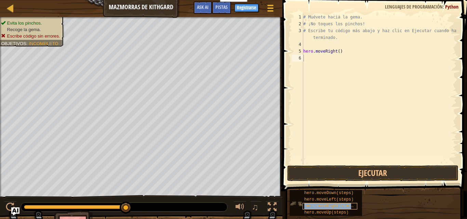
click at [318, 203] on div "hero.moveRight(steps)" at bounding box center [329, 206] width 55 height 6
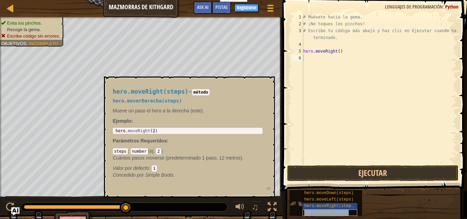
click at [319, 210] on div "hero.moveUp(steps)" at bounding box center [329, 212] width 55 height 6
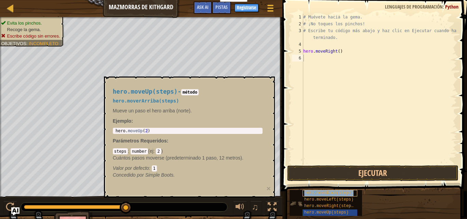
click at [315, 191] on div "hero.moveDown(steps)" at bounding box center [329, 193] width 55 height 6
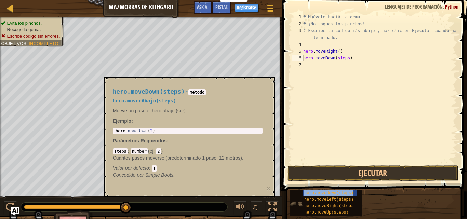
click at [317, 192] on span "hero.moveDown(steps)" at bounding box center [328, 193] width 49 height 5
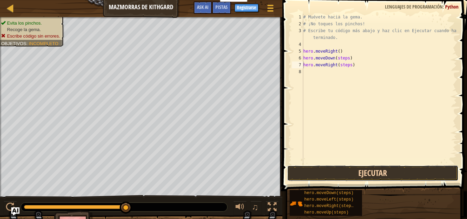
click at [329, 176] on button "Ejecutar" at bounding box center [372, 173] width 171 height 16
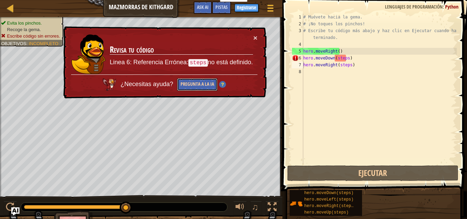
click at [215, 83] on button "Pregunta a la IA" at bounding box center [196, 84] width 41 height 13
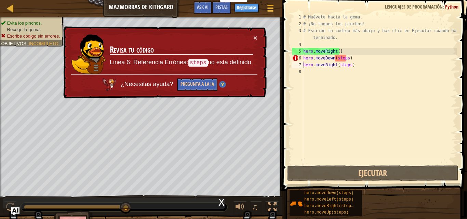
click at [225, 81] on img at bounding box center [222, 84] width 7 height 7
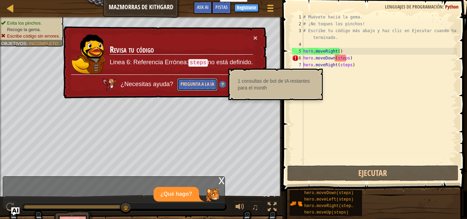
click at [199, 80] on button "Pregunta a la IA" at bounding box center [197, 83] width 41 height 13
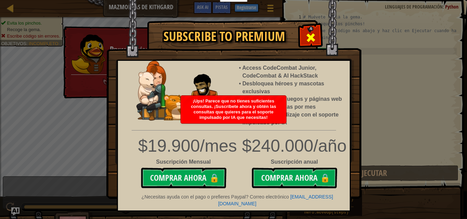
click at [310, 34] on span at bounding box center [310, 37] width 11 height 11
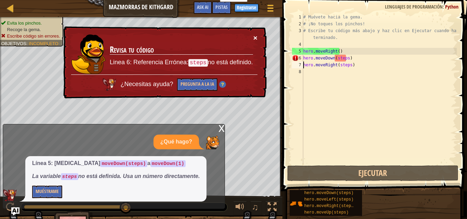
click at [255, 38] on button "×" at bounding box center [255, 37] width 4 height 7
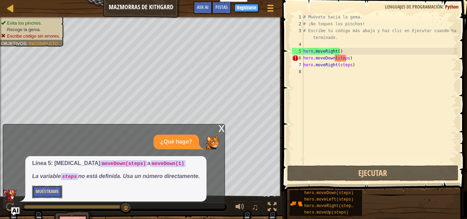
click at [46, 197] on button "Muéstrame" at bounding box center [47, 191] width 30 height 13
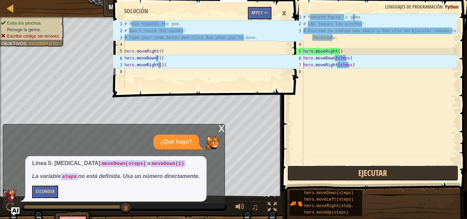
click at [322, 169] on button "Ejecutar" at bounding box center [372, 173] width 171 height 16
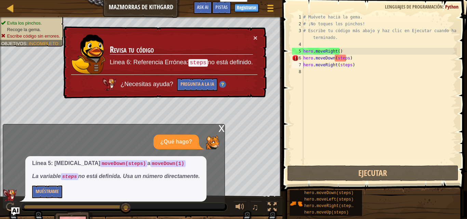
click at [218, 126] on div "x ¿Qué hago? Línea 5: [MEDICAL_DATA] moveDown(steps) a moveDown(1) La variable …" at bounding box center [114, 166] width 222 height 85
click at [224, 129] on div "x ¿Qué hago? Línea 5: [MEDICAL_DATA] moveDown(steps) a moveDown(1) La variable …" at bounding box center [114, 166] width 222 height 85
click at [221, 128] on div "x" at bounding box center [221, 127] width 6 height 7
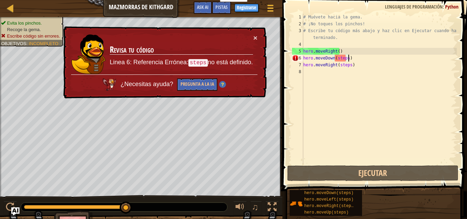
click at [353, 56] on div "# Muévete hacia la gema. # ¡No toques los pinchos! # Escribe tu código más abaj…" at bounding box center [379, 96] width 155 height 164
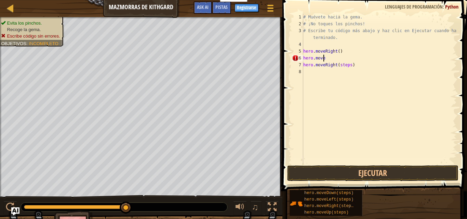
type textarea "h"
click at [329, 51] on div "# Muévete hacia la gema. # ¡No toques los pinchos! # Escribe tu código más abaj…" at bounding box center [379, 96] width 155 height 164
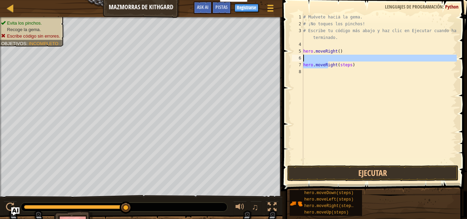
drag, startPoint x: 327, startPoint y: 68, endPoint x: 322, endPoint y: 55, distance: 14.3
click at [322, 55] on div "# Muévete hacia la gema. # ¡No toques los pinchos! # Escribe tu código más abaj…" at bounding box center [379, 96] width 155 height 164
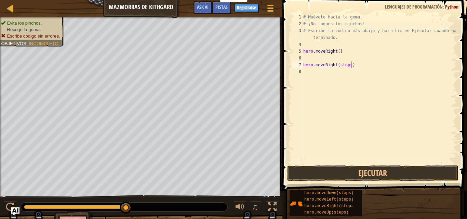
click at [355, 68] on div "# Muévete hacia la gema. # ¡No toques los pinchos! # Escribe tu código más abaj…" at bounding box center [379, 96] width 155 height 164
type textarea "h"
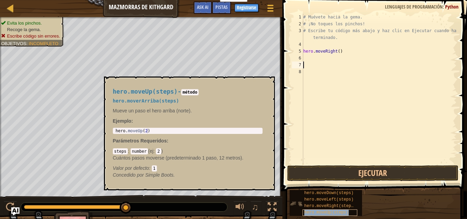
click at [317, 211] on span "hero.moveUp(steps)" at bounding box center [326, 212] width 44 height 5
type textarea "hero.moveUp(steps)"
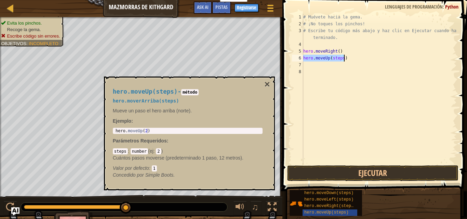
click at [354, 108] on div "# Muévete hacia la gema. # ¡No toques los pinchos! # Escribe tu código más abaj…" at bounding box center [379, 96] width 155 height 164
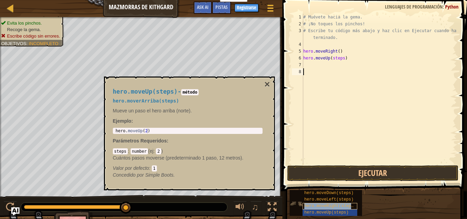
click at [347, 207] on span "hero.moveRight(steps)" at bounding box center [330, 206] width 52 height 5
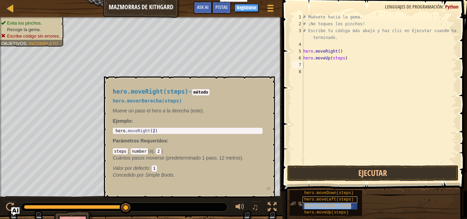
type textarea "hero.moveRight(steps)"
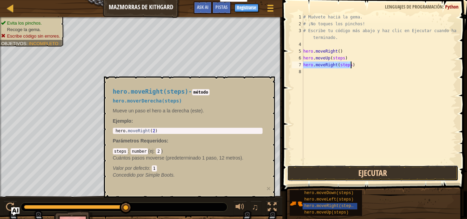
click at [346, 168] on button "Ejecutar" at bounding box center [372, 173] width 171 height 16
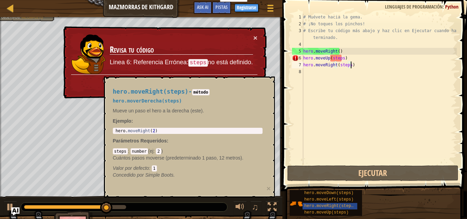
click at [321, 116] on div "# Muévete hacia la gema. # ¡No toques los pinchos! # Escribe tu código más abaj…" at bounding box center [379, 96] width 155 height 164
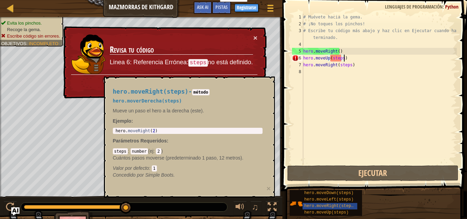
click at [350, 61] on div "# Muévete hacia la gema. # ¡No toques los pinchos! # Escribe tu código más abaj…" at bounding box center [379, 96] width 155 height 164
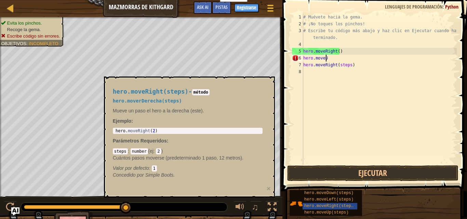
type textarea "h"
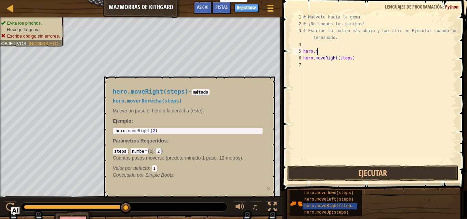
type textarea "h"
click at [351, 59] on div "# Muévete hacia la gema. # ¡No toques los pinchos! # Escribe tu código más abaj…" at bounding box center [379, 96] width 155 height 164
type textarea "h"
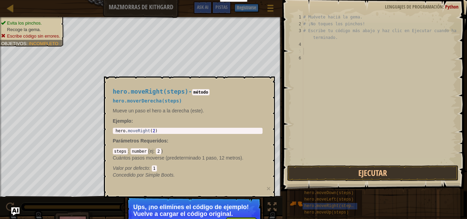
click at [227, 210] on p "Ups, ¡no elimines el código de ejemplo! Vuelve a cargar el código original." at bounding box center [193, 211] width 121 height 14
click at [232, 217] on button "↻ Reload" at bounding box center [241, 222] width 30 height 10
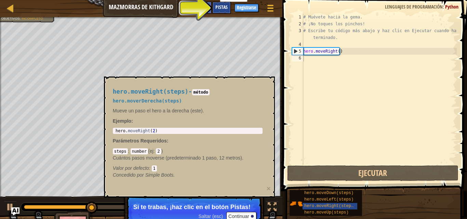
click at [216, 7] on span "Pistas" at bounding box center [221, 7] width 12 height 6
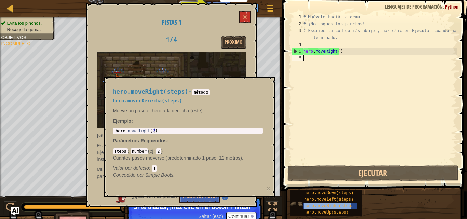
click at [323, 204] on span "hero.moveRight(steps)" at bounding box center [330, 206] width 52 height 5
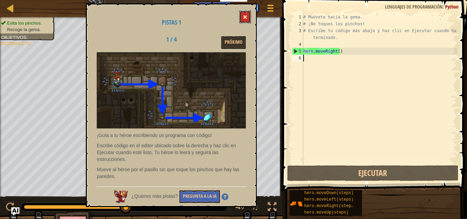
click at [239, 15] on button at bounding box center [245, 17] width 12 height 13
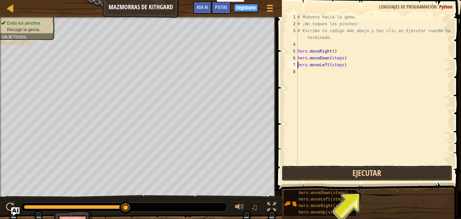
click at [315, 178] on button "Ejecutar" at bounding box center [367, 173] width 171 height 16
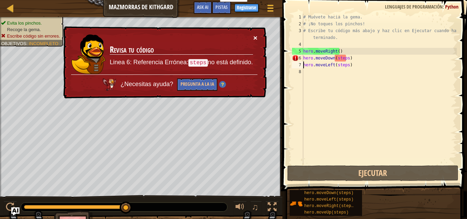
click at [254, 37] on button "×" at bounding box center [255, 36] width 4 height 7
click at [351, 57] on div "# Muévete hacia la gema. # ¡No toques los pinchos! # Escribe tu código más abaj…" at bounding box center [379, 96] width 155 height 164
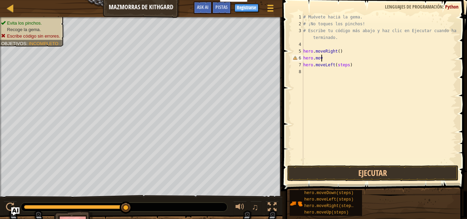
type textarea "h"
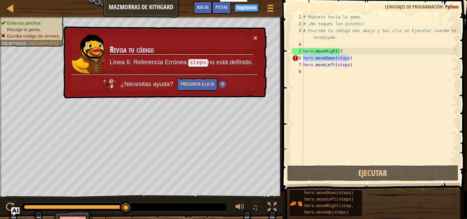
click at [197, 59] on code "steps" at bounding box center [197, 63] width 19 height 8
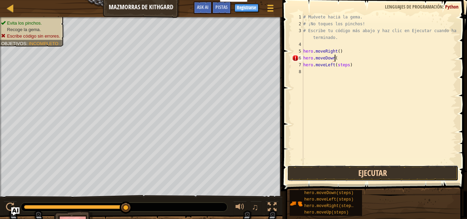
click at [327, 178] on button "Ejecutar" at bounding box center [372, 173] width 171 height 16
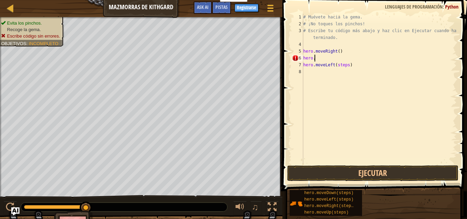
type textarea "h"
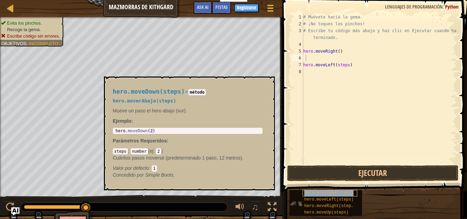
type textarea "hero.moveDown(steps)"
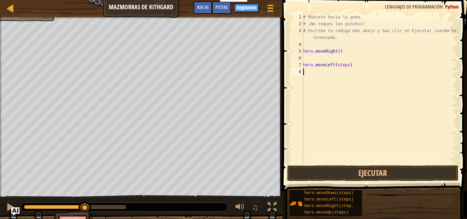
click at [328, 70] on div "# Muévete hacia la gema. # ¡No toques los pinchos! # Escribe tu código más abaj…" at bounding box center [379, 96] width 155 height 164
click at [336, 63] on div "# Muévete hacia la gema. # ¡No toques los pinchos! # Escribe tu código más abaj…" at bounding box center [379, 96] width 155 height 164
type textarea "h"
click at [328, 65] on div "# Muévete hacia la gema. # ¡No toques los pinchos! # Escribe tu código más abaj…" at bounding box center [379, 89] width 155 height 150
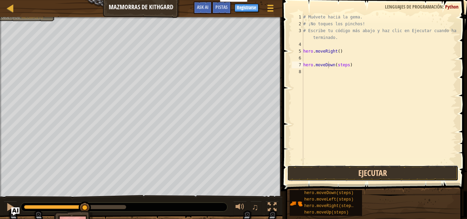
click at [382, 176] on button "Ejecutar" at bounding box center [372, 173] width 171 height 16
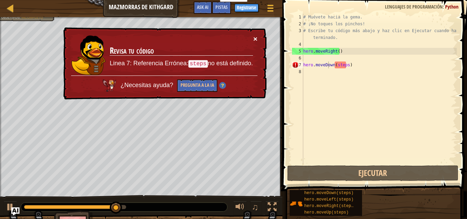
click at [257, 40] on button "×" at bounding box center [255, 39] width 4 height 7
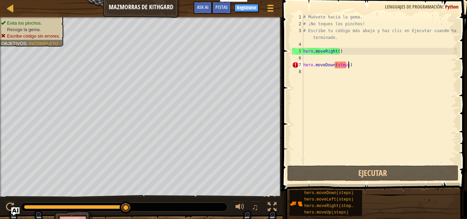
click at [351, 62] on div "# Muévete hacia la gema. # ¡No toques los pinchos! # Escribe tu código más abaj…" at bounding box center [379, 96] width 155 height 164
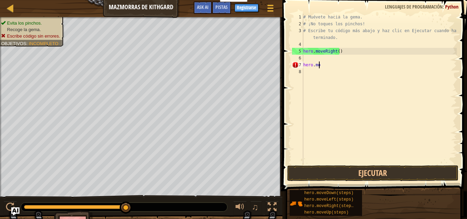
type textarea "h"
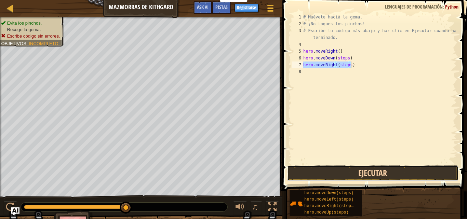
click at [342, 175] on button "Ejecutar" at bounding box center [372, 173] width 171 height 16
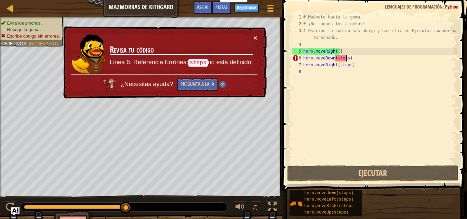
click at [345, 58] on div "# Muévete hacia la gema. # ¡No toques los pinchos! # Escribe tu código más abaj…" at bounding box center [379, 96] width 155 height 164
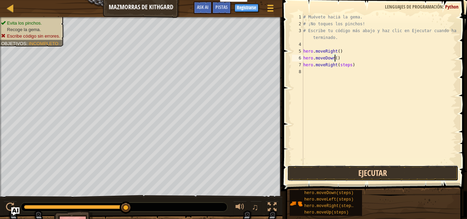
click at [316, 179] on button "Ejecutar" at bounding box center [372, 173] width 171 height 16
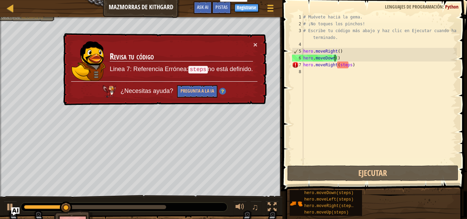
click at [348, 65] on div "# Muévete hacia la gema. # ¡No toques los pinchos! # Escribe tu código más abaj…" at bounding box center [379, 96] width 155 height 164
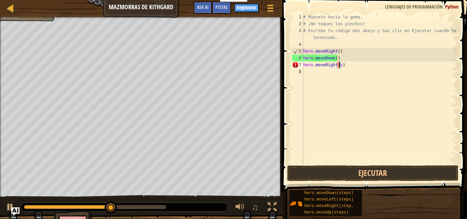
type textarea "hero.moveRight()"
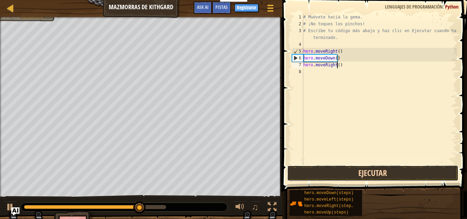
click at [314, 177] on button "Ejecutar" at bounding box center [372, 173] width 171 height 16
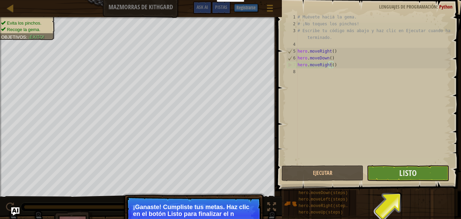
drag, startPoint x: 212, startPoint y: 213, endPoint x: 423, endPoint y: 174, distance: 213.7
click at [423, 174] on div "Mapa Mazmorras de Kithgard Menú del Juego Listo Registrarse Pistas Ask AI 1 2 3…" at bounding box center [230, 109] width 461 height 219
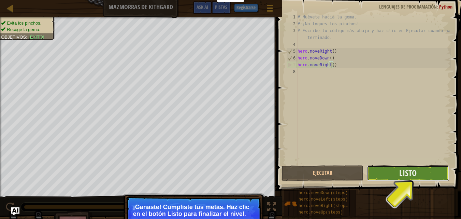
click at [423, 174] on button "Listo" at bounding box center [408, 173] width 82 height 16
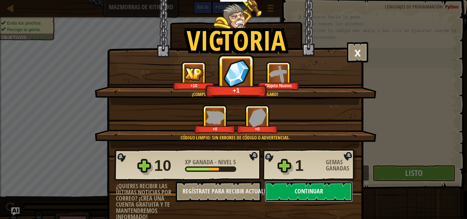
click at [300, 191] on button "Continuar" at bounding box center [308, 191] width 88 height 20
select select "es-419"
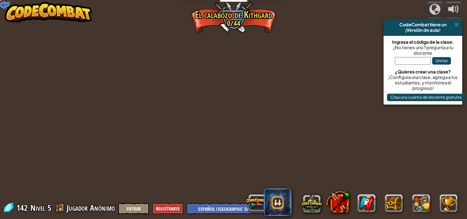
select select "es-419"
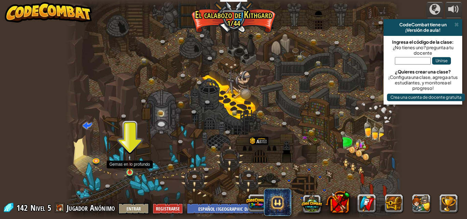
click at [129, 171] on img at bounding box center [130, 164] width 8 height 18
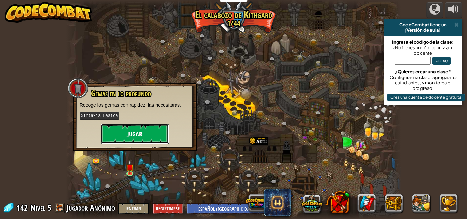
click at [142, 127] on button "Jugar" at bounding box center [134, 134] width 68 height 20
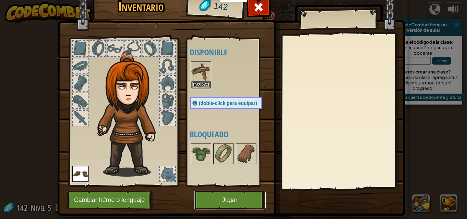
click at [230, 201] on button "Jugar" at bounding box center [229, 200] width 71 height 19
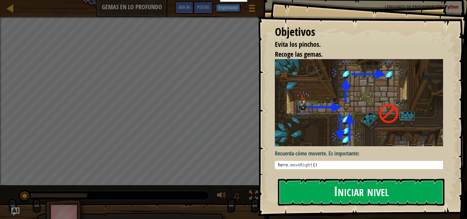
click at [316, 187] on button "Iniciar nivel" at bounding box center [361, 192] width 166 height 27
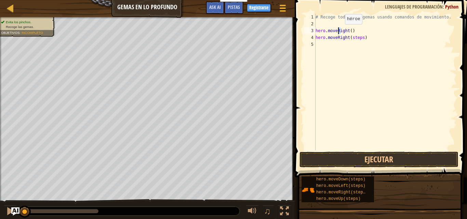
click at [339, 31] on div "# Recoge todas las gemas usando comandos de movimiento. hero . moveRight ( ) he…" at bounding box center [385, 89] width 142 height 150
click at [332, 32] on div "# Recoge todas las gemas usando comandos de movimiento. hero . moveRight ( ) he…" at bounding box center [385, 89] width 142 height 150
click at [365, 37] on div "# Recoge todas las gemas usando comandos de movimiento. hero . moveRight ( ) he…" at bounding box center [385, 89] width 142 height 150
type textarea "h"
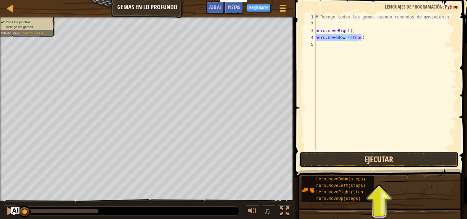
click at [356, 158] on button "Ejecutar" at bounding box center [378, 160] width 159 height 16
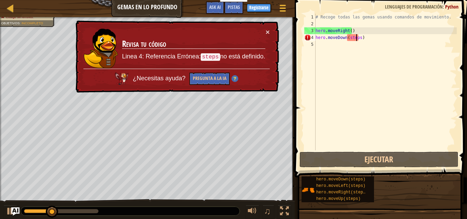
click at [356, 37] on div "# Recoge todas las gemas usando comandos de movimiento. hero . moveRight ( ) he…" at bounding box center [385, 89] width 142 height 150
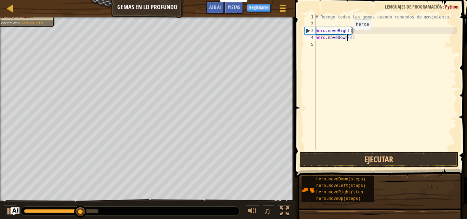
click at [348, 37] on div "# Recoge todas las gemas usando comandos de movimiento. hero . moveRight ( ) he…" at bounding box center [385, 89] width 142 height 150
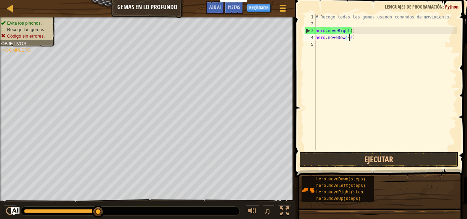
type textarea "hero.moveDown()"
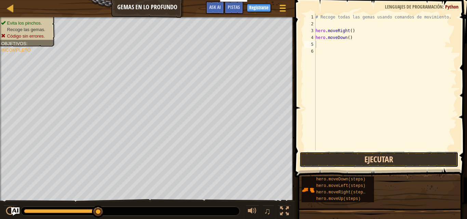
click at [348, 158] on button "Ejecutar" at bounding box center [378, 160] width 159 height 16
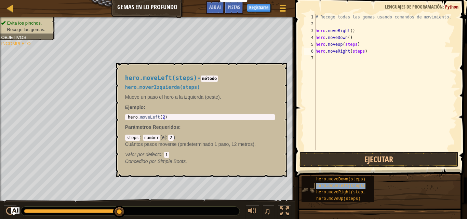
click at [340, 183] on div "hero.moveLeft(steps)" at bounding box center [341, 186] width 55 height 6
click at [414, 179] on div "hero.moveDown(steps) hero.moveLeft(steps) hero.moveRight(steps) hero.moveUp(ste…" at bounding box center [381, 189] width 161 height 27
click at [354, 180] on span "hero.moveDown(steps)" at bounding box center [340, 179] width 49 height 5
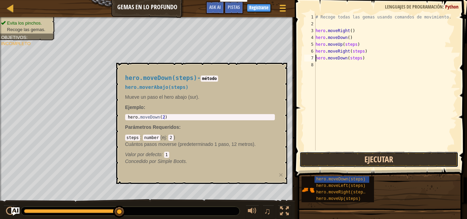
click at [352, 166] on button "Ejecutar" at bounding box center [378, 160] width 159 height 16
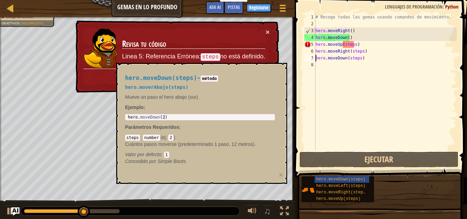
click at [354, 44] on div "# Recoge todas las gemas usando comandos de movimiento. hero . moveRight ( ) he…" at bounding box center [385, 89] width 142 height 150
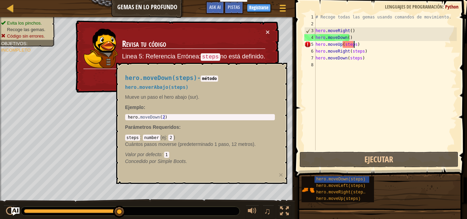
click at [353, 44] on div "# Recoge todas las gemas usando comandos de movimiento. hero . moveRight ( ) he…" at bounding box center [385, 89] width 142 height 150
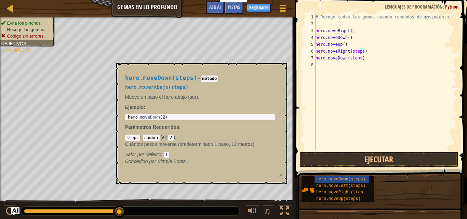
click at [361, 51] on div "# Recoge todas las gemas usando comandos de movimiento. hero . moveRight ( ) he…" at bounding box center [385, 89] width 142 height 150
click at [357, 57] on div "# Recoge todas las gemas usando comandos de movimiento. hero . moveRight ( ) he…" at bounding box center [385, 89] width 142 height 150
click at [316, 163] on button "Ejecutar" at bounding box center [378, 160] width 159 height 16
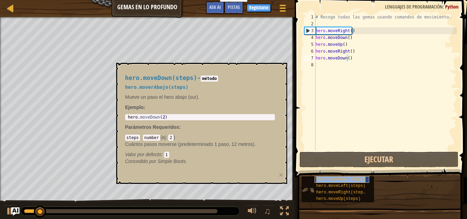
click at [327, 179] on span "hero.moveDown(steps)" at bounding box center [340, 179] width 49 height 5
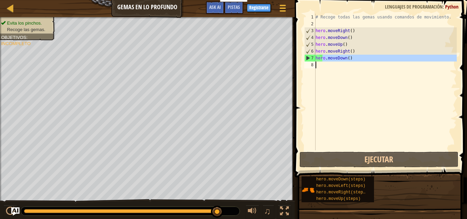
drag, startPoint x: 322, startPoint y: 59, endPoint x: 292, endPoint y: 92, distance: 44.3
click at [292, 92] on div "hero.moveDown() 1 2 3 4 5 6 7 8 # Recoge todas las gemas usando comandos de mov…" at bounding box center [379, 101] width 174 height 197
click at [353, 58] on div "# Recoge todas las gemas usando comandos de movimiento. hero . moveRight ( ) he…" at bounding box center [385, 82] width 142 height 137
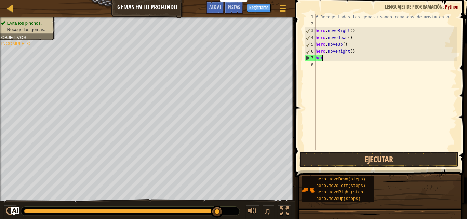
type textarea "h"
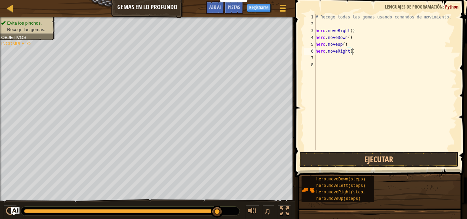
click at [354, 52] on div "# Recoge todas las gemas usando comandos de movimiento. hero . moveRight ( ) he…" at bounding box center [385, 89] width 142 height 150
type textarea "h"
click at [349, 45] on div "# Recoge todas las gemas usando comandos de movimiento. hero . moveRight ( ) he…" at bounding box center [385, 89] width 142 height 150
type textarea "h"
click at [352, 39] on div "# Recoge todas las gemas usando comandos de movimiento. hero . moveRight ( ) he…" at bounding box center [385, 89] width 142 height 150
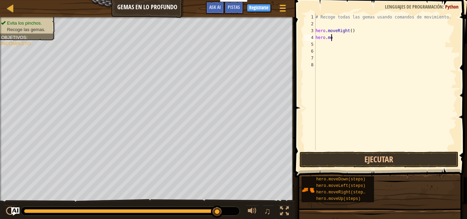
type textarea "h"
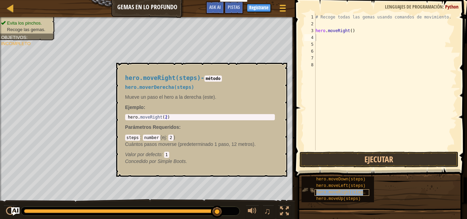
click at [361, 191] on span "hero.moveRight(steps)" at bounding box center [342, 192] width 52 height 5
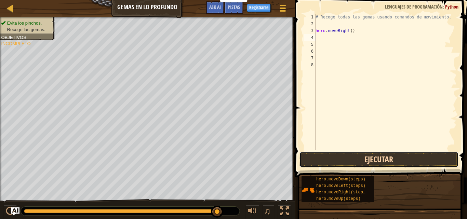
click at [345, 162] on button "Ejecutar" at bounding box center [378, 160] width 159 height 16
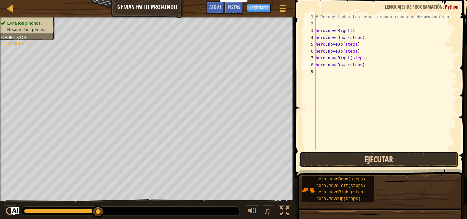
click at [340, 154] on button "Ejecutar" at bounding box center [378, 160] width 159 height 16
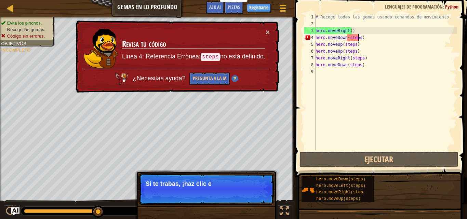
click at [357, 41] on div "# Recoge todas las gemas usando comandos de movimiento. hero . moveRight ( ) he…" at bounding box center [385, 89] width 142 height 150
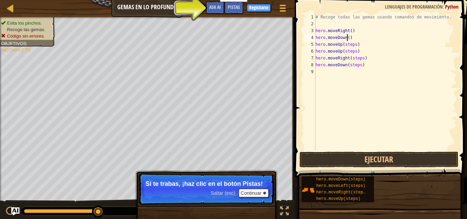
click at [353, 45] on div "# Recoge todas las gemas usando comandos de movimiento. hero . moveRight ( ) he…" at bounding box center [385, 89] width 142 height 150
click at [353, 50] on div "# Recoge todas las gemas usando comandos de movimiento. hero . moveRight ( ) he…" at bounding box center [385, 89] width 142 height 150
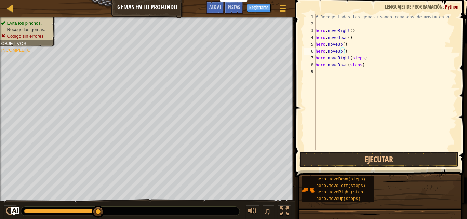
click at [360, 57] on div "# Recoge todas las gemas usando comandos de movimiento. hero . moveRight ( ) he…" at bounding box center [385, 89] width 142 height 150
click at [358, 67] on div "# Recoge todas las gemas usando comandos de movimiento. hero . moveRight ( ) he…" at bounding box center [385, 89] width 142 height 150
type textarea "hero.moveDown()"
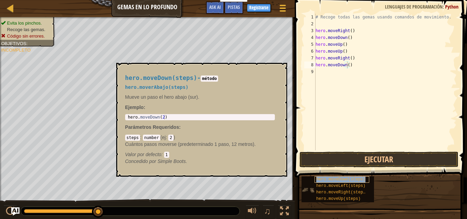
click at [358, 178] on span "hero.moveDown(steps)" at bounding box center [340, 179] width 49 height 5
click at [387, 183] on div "hero.moveDown(steps) hero.moveLeft(steps) hero.moveRight(steps) hero.moveUp(ste…" at bounding box center [381, 189] width 161 height 27
click at [369, 176] on div "hero.moveDown(steps)" at bounding box center [341, 179] width 55 height 6
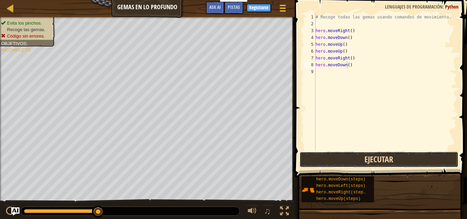
click at [370, 162] on button "Ejecutar" at bounding box center [378, 160] width 159 height 16
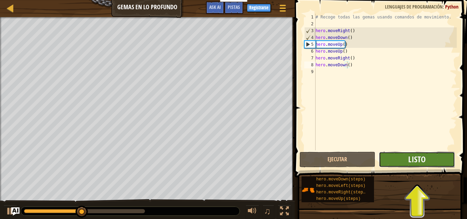
click at [419, 162] on span "Listo" at bounding box center [416, 159] width 17 height 11
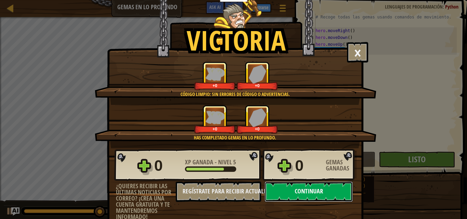
click at [321, 194] on button "Continuar" at bounding box center [308, 191] width 88 height 20
select select "es-419"
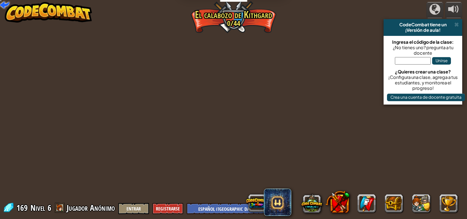
select select "es-419"
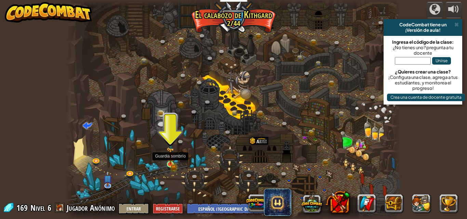
click at [168, 161] on img at bounding box center [170, 155] width 8 height 17
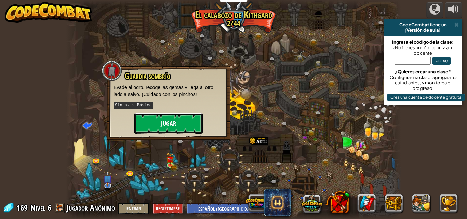
click at [177, 122] on button "Jugar" at bounding box center [168, 123] width 68 height 20
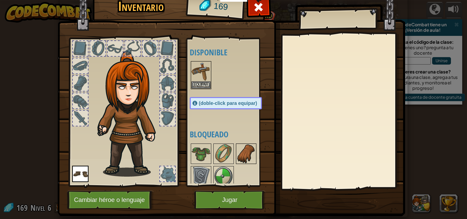
click at [243, 152] on img at bounding box center [245, 153] width 19 height 19
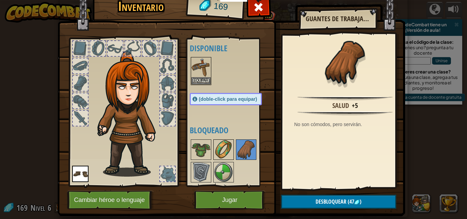
scroll to position [11, 0]
drag, startPoint x: 194, startPoint y: 138, endPoint x: 196, endPoint y: 142, distance: 4.0
click at [196, 142] on div "Disponible Equipar Equipar (doble-click para equipar) Bloqueado" at bounding box center [233, 112] width 86 height 142
click at [196, 142] on img at bounding box center [200, 149] width 19 height 19
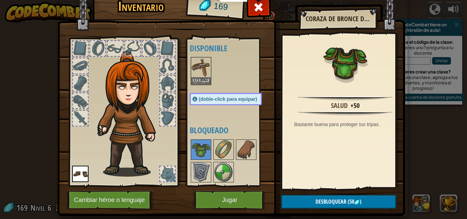
click at [314, 212] on img at bounding box center [230, 92] width 347 height 248
click at [310, 205] on button "Desbloquear (50 )" at bounding box center [338, 202] width 115 height 14
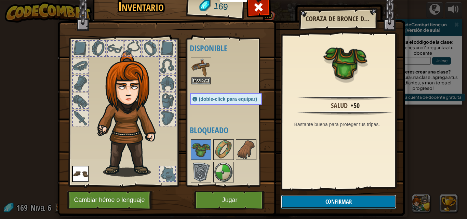
click at [298, 200] on button "Confirmar" at bounding box center [338, 202] width 115 height 14
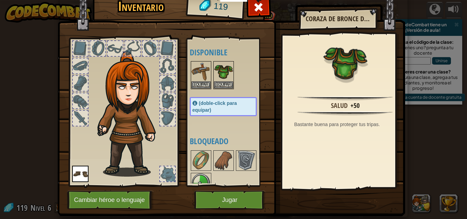
drag, startPoint x: 66, startPoint y: 182, endPoint x: 73, endPoint y: 178, distance: 8.4
click at [73, 178] on div at bounding box center [123, 110] width 113 height 154
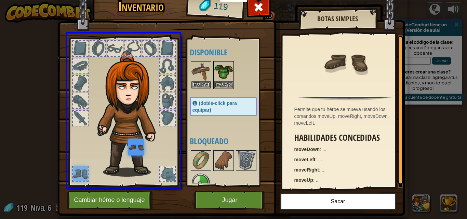
drag, startPoint x: 73, startPoint y: 178, endPoint x: 137, endPoint y: 152, distance: 69.5
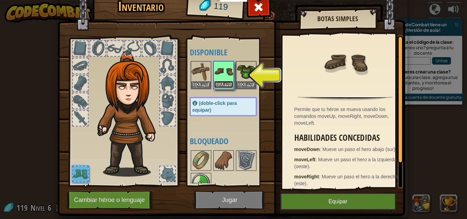
click at [226, 85] on button "Equipar" at bounding box center [223, 84] width 19 height 7
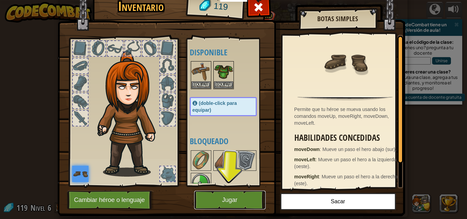
click at [225, 202] on button "Jugar" at bounding box center [229, 200] width 71 height 19
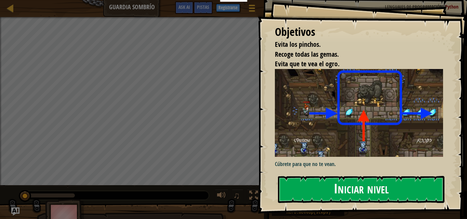
click at [326, 187] on button "Iniciar nivel" at bounding box center [361, 189] width 166 height 27
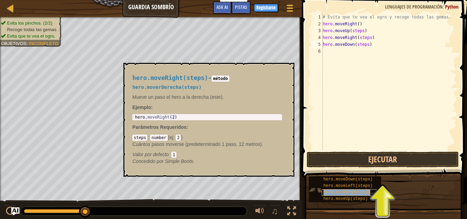
click at [336, 192] on span "hero.moveRight(steps)" at bounding box center [349, 192] width 52 height 5
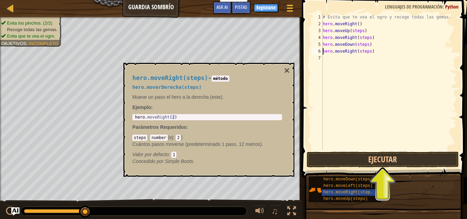
click at [360, 32] on div "# Evita que te vea el ogro y recoge todas las gemas. hero . moveRight ( ) hero …" at bounding box center [388, 89] width 135 height 150
click at [367, 37] on div "# Evita que te vea el ogro y recoge todas las gemas. hero . moveRight ( ) hero …" at bounding box center [388, 89] width 135 height 150
click at [364, 44] on div "# Evita que te vea el ogro y recoge todas las gemas. hero . moveRight ( ) hero …" at bounding box center [388, 89] width 135 height 150
click at [365, 44] on div "# Evita que te vea el ogro y recoge todas las gemas. hero . moveRight ( ) hero …" at bounding box center [388, 89] width 135 height 150
click at [369, 52] on div "# Evita que te vea el ogro y recoge todas las gemas. hero . moveRight ( ) hero …" at bounding box center [388, 89] width 135 height 150
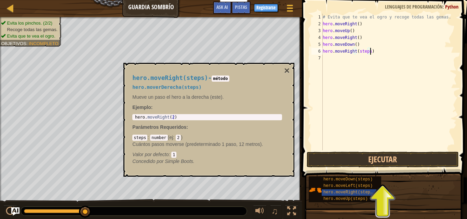
click at [368, 52] on div "# Evita que te vea el ogro y recoge todas las gemas. hero . moveRight ( ) hero …" at bounding box center [388, 89] width 135 height 150
type textarea "hero.moveRight()"
click at [398, 154] on button "Ejecutar" at bounding box center [382, 160] width 152 height 16
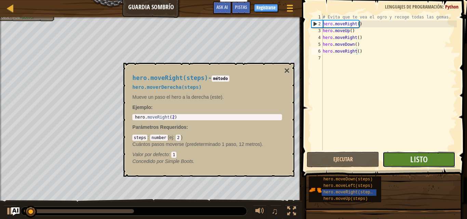
click at [401, 156] on button "Listo" at bounding box center [418, 160] width 72 height 16
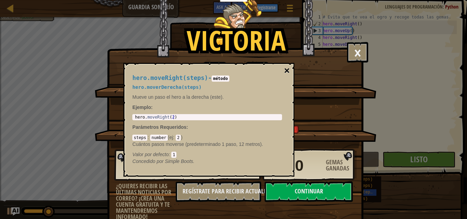
click at [287, 69] on button "×" at bounding box center [286, 71] width 5 height 10
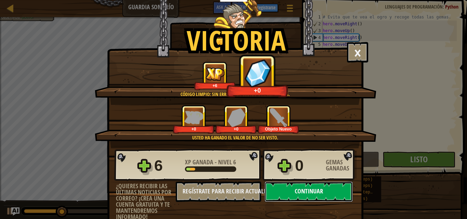
click at [307, 197] on button "Continuar" at bounding box center [308, 191] width 88 height 20
select select "es-419"
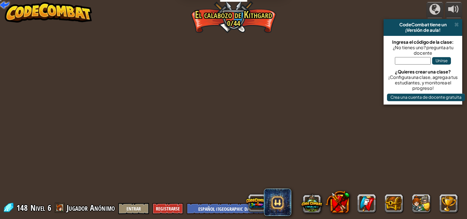
select select "es-419"
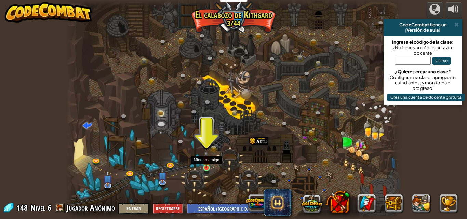
click at [208, 165] on img at bounding box center [206, 159] width 8 height 18
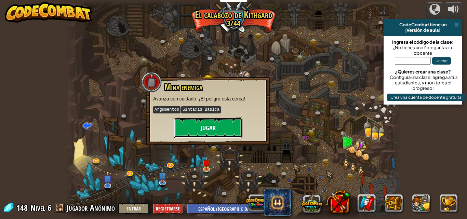
click at [223, 120] on button "Jugar" at bounding box center [208, 128] width 68 height 20
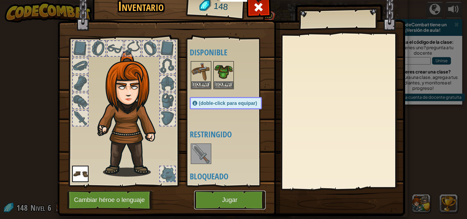
click at [226, 194] on button "Jugar" at bounding box center [229, 200] width 71 height 19
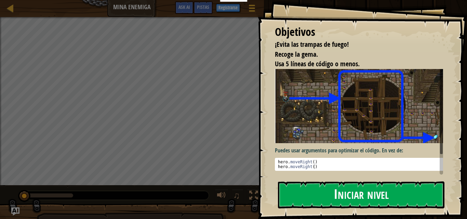
click at [400, 119] on img at bounding box center [361, 106] width 173 height 74
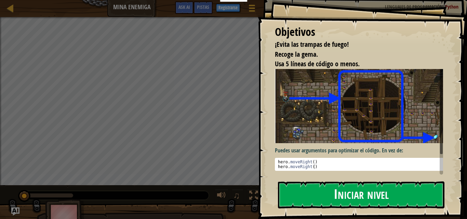
click at [372, 194] on button "Iniciar nivel" at bounding box center [361, 194] width 166 height 27
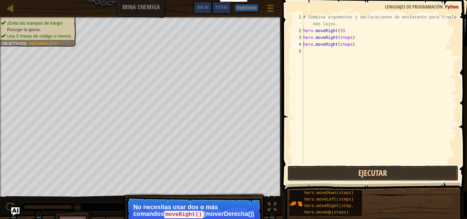
click at [317, 173] on button "Ejecutar" at bounding box center [372, 173] width 171 height 16
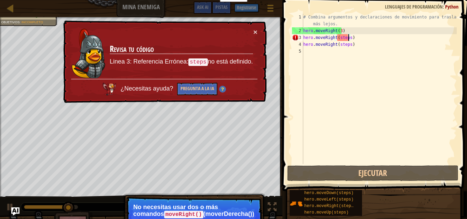
click at [349, 37] on div "# Combina argumentos y declaraciones de movimiento para trasladarte más lejos. …" at bounding box center [379, 99] width 155 height 171
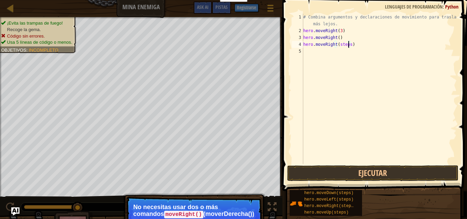
click at [347, 43] on div "# Combina argumentos y declaraciones de movimiento para trasladarte más lejos. …" at bounding box center [379, 99] width 155 height 171
click at [377, 176] on button "Ejecutar" at bounding box center [372, 173] width 171 height 16
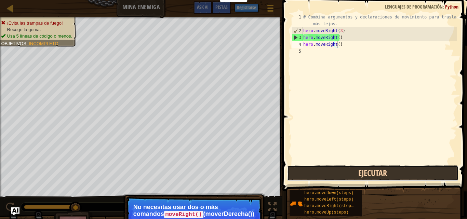
click at [391, 171] on button "Ejecutar" at bounding box center [372, 173] width 171 height 16
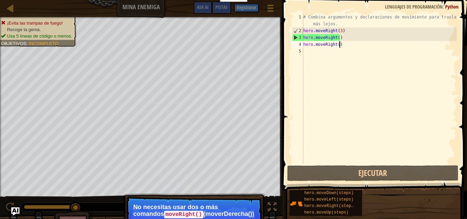
click at [341, 47] on div "# Combina argumentos y declaraciones de movimiento para trasladarte más lejos. …" at bounding box center [379, 99] width 155 height 171
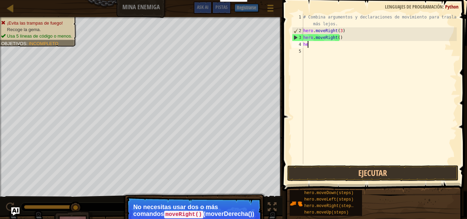
scroll to position [3, 0]
type textarea "h"
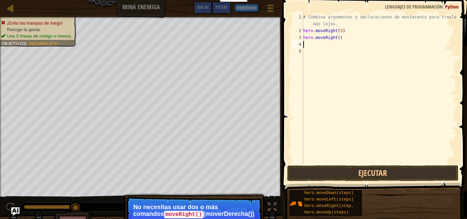
click at [341, 37] on div "# Combina argumentos y declaraciones de movimiento para trasladarte más lejos. …" at bounding box center [379, 99] width 155 height 171
type textarea "h"
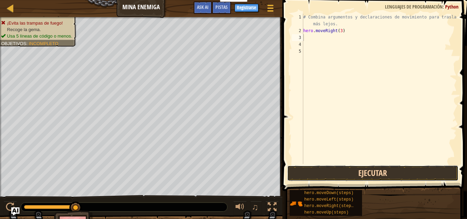
click at [304, 177] on button "Ejecutar" at bounding box center [372, 173] width 171 height 16
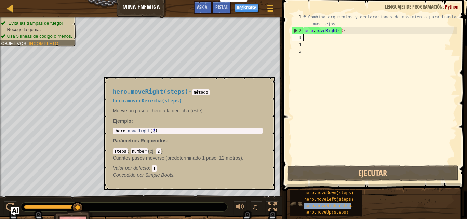
click at [339, 206] on span "hero.moveRight(steps)" at bounding box center [330, 206] width 52 height 5
click at [324, 212] on span "hero.moveUp(steps)" at bounding box center [326, 212] width 44 height 5
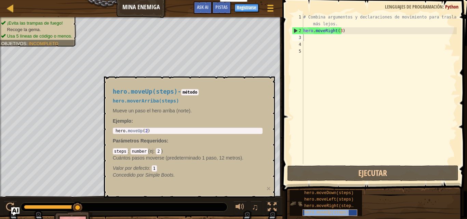
click at [323, 210] on div "hero.moveUp(steps)" at bounding box center [329, 212] width 55 height 6
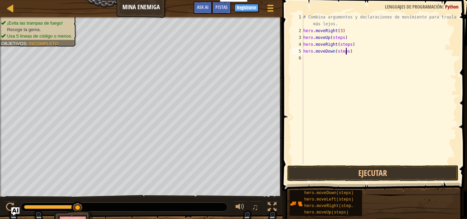
click at [346, 52] on div "# Combina argumentos y declaraciones de movimiento para trasladarte más lejos. …" at bounding box center [379, 99] width 155 height 171
click at [346, 65] on div "# Combina argumentos y declaraciones de movimiento para trasladarte más lejos. …" at bounding box center [379, 99] width 155 height 171
click at [347, 65] on div "# Combina argumentos y declaraciones de movimiento para trasladarte más lejos. …" at bounding box center [379, 99] width 155 height 171
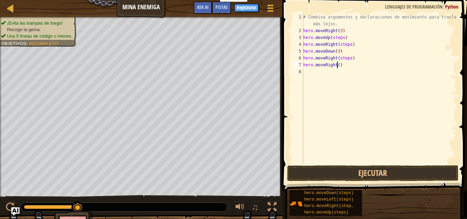
click at [347, 59] on div "# Combina argumentos y declaraciones de movimiento para trasladarte más lejos. …" at bounding box center [379, 99] width 155 height 171
click at [339, 59] on div "# Combina argumentos y declaraciones de movimiento para trasladarte más lejos. …" at bounding box center [379, 99] width 155 height 171
click at [337, 51] on div "# Combina argumentos y declaraciones de movimiento para trasladarte más lejos. …" at bounding box center [379, 99] width 155 height 171
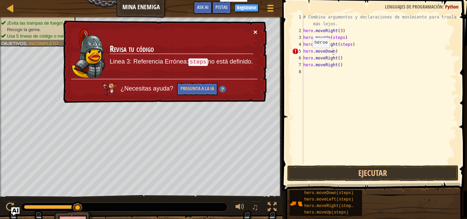
click at [256, 32] on button "×" at bounding box center [255, 31] width 4 height 7
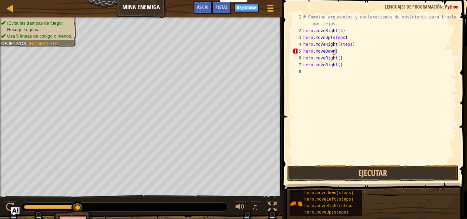
click at [336, 51] on div "# Combina argumentos y declaraciones de movimiento para trasladarte más lejos. …" at bounding box center [379, 99] width 155 height 171
type textarea "h"
click at [345, 52] on div "# Combina argumentos y declaraciones de movimiento para trasladarte más lejos. …" at bounding box center [379, 89] width 155 height 150
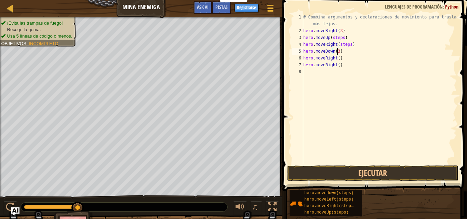
click at [347, 45] on div "# Combina argumentos y declaraciones de movimiento para trasladarte más lejos. …" at bounding box center [379, 99] width 155 height 171
click at [341, 38] on div "# Combina argumentos y declaraciones de movimiento para trasladarte más lejos. …" at bounding box center [379, 99] width 155 height 171
click at [338, 169] on button "Ejecutar" at bounding box center [372, 173] width 171 height 16
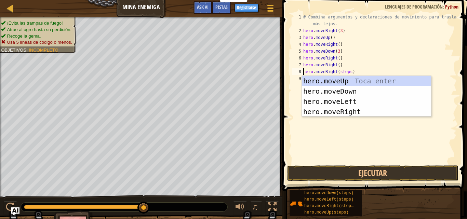
click at [347, 72] on div "# Combina argumentos y declaraciones de movimiento para trasladarte más lejos. …" at bounding box center [379, 99] width 155 height 171
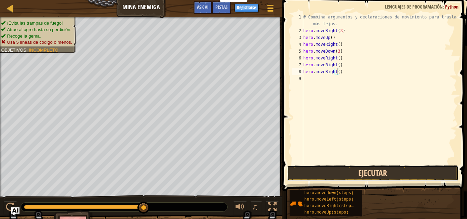
click at [328, 173] on button "Ejecutar" at bounding box center [372, 173] width 171 height 16
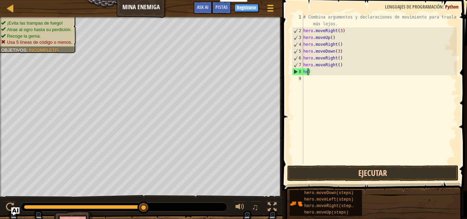
scroll to position [3, 0]
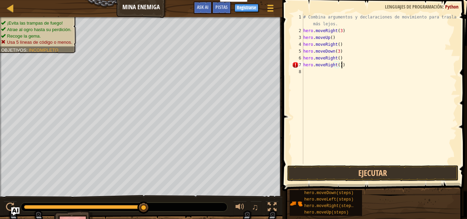
click at [342, 64] on div "# Combina argumentos y declaraciones de movimiento para trasladarte más lejos. …" at bounding box center [379, 99] width 155 height 171
type textarea "h"
click at [336, 59] on div "# Combina argumentos y declaraciones de movimiento para trasladarte más lejos. …" at bounding box center [379, 99] width 155 height 171
type textarea "hero.moveRight(2)"
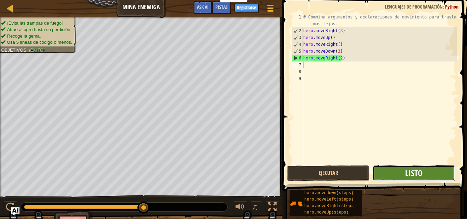
click at [405, 172] on span "Listo" at bounding box center [413, 172] width 17 height 11
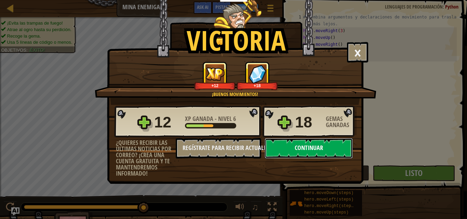
click at [312, 156] on button "Continuar" at bounding box center [308, 148] width 88 height 20
select select "es-419"
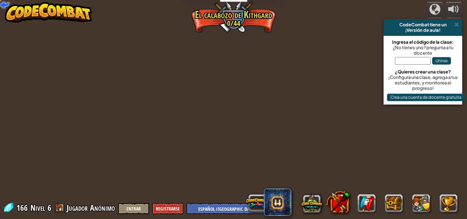
select select "es-419"
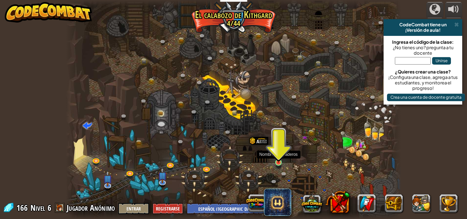
drag, startPoint x: 280, startPoint y: 171, endPoint x: 279, endPoint y: 166, distance: 4.6
click at [279, 166] on div "Cañón retorcido (Bloqueado) Desafío: recoge la mayor cantidad de oro posible us…" at bounding box center [233, 109] width 335 height 219
click at [279, 166] on link at bounding box center [280, 164] width 14 height 14
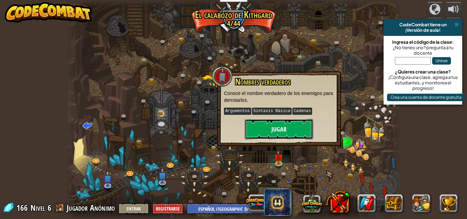
click at [280, 126] on button "Jugar" at bounding box center [279, 129] width 68 height 20
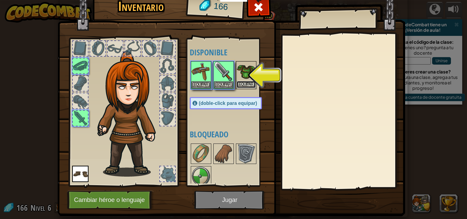
click at [237, 81] on button "Equipar" at bounding box center [245, 84] width 19 height 7
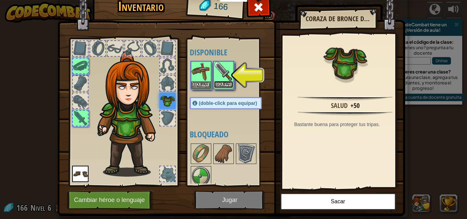
drag, startPoint x: 227, startPoint y: 82, endPoint x: 225, endPoint y: 87, distance: 6.2
click at [225, 87] on button "Equipar" at bounding box center [223, 84] width 19 height 7
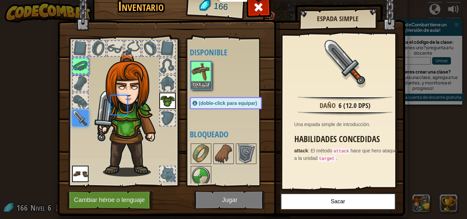
click at [225, 87] on div at bounding box center [233, 75] width 86 height 30
click at [204, 84] on button "Equipar" at bounding box center [200, 84] width 19 height 7
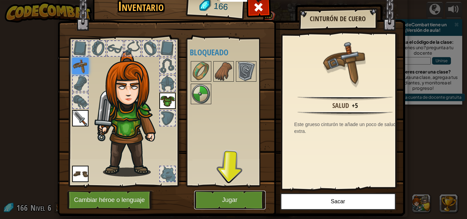
click at [246, 207] on button "Jugar" at bounding box center [229, 200] width 71 height 19
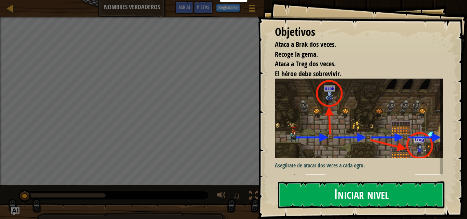
click at [296, 197] on button "Iniciar nivel" at bounding box center [361, 194] width 166 height 27
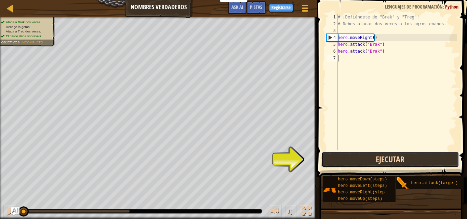
click at [358, 156] on button "Ejecutar" at bounding box center [389, 160] width 137 height 16
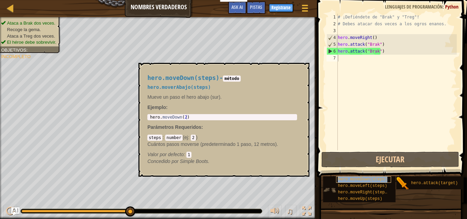
click at [363, 179] on span "hero.moveDown(steps)" at bounding box center [361, 179] width 49 height 5
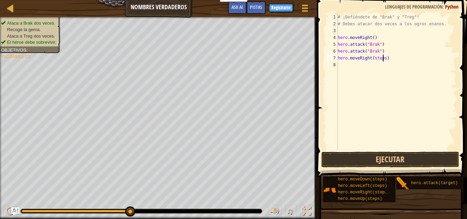
click at [382, 59] on div "# ¡Defiéndete de "Brak" y "Treg"! # Debes atacar dos veces a los ogros enanos. …" at bounding box center [396, 89] width 120 height 150
click at [388, 159] on button "Ejecutar" at bounding box center [389, 160] width 137 height 16
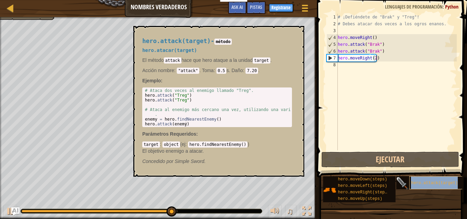
click at [415, 179] on div "hero.attack(target)" at bounding box center [436, 182] width 55 height 13
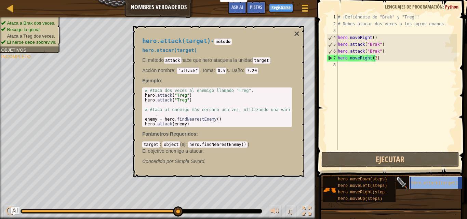
click at [428, 182] on span "hero.attack(target)" at bounding box center [434, 183] width 47 height 5
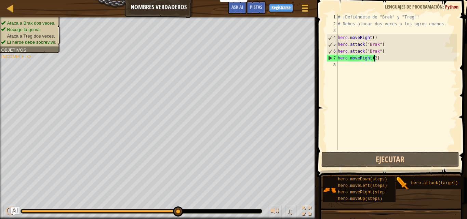
type textarea "hero.moveRight()"
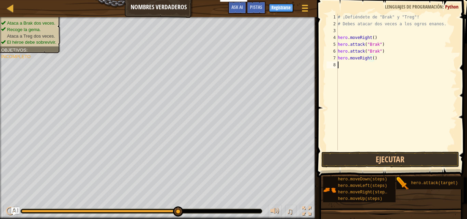
click at [350, 68] on div "# ¡Defiéndete de "Brak" y "Treg"! # Debes atacar dos veces a los ogros enanos. …" at bounding box center [396, 89] width 120 height 150
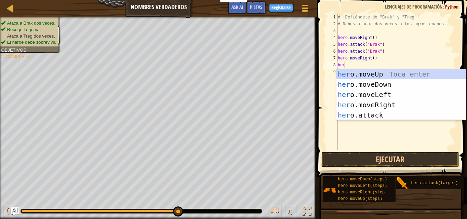
scroll to position [3, 0]
click at [375, 118] on div "hero .moveUp Toca enter hero .moveDown Toca enter hero .moveLeft Toca enter her…" at bounding box center [400, 105] width 129 height 72
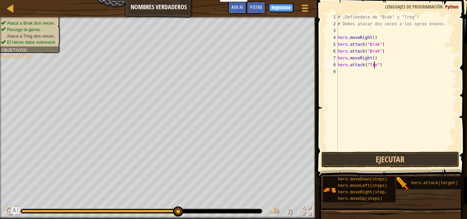
scroll to position [3, 3]
type textarea "hero.attack("Treg")"
click at [376, 156] on button "Ejecutar" at bounding box center [389, 160] width 137 height 16
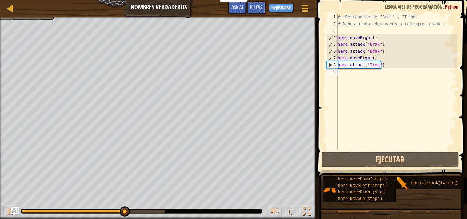
click at [344, 80] on div "# ¡Defiéndete de "Brak" y "Treg"! # Debes atacar dos veces a los ogros enanos. …" at bounding box center [396, 89] width 120 height 150
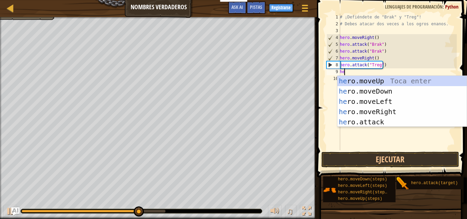
scroll to position [3, 0]
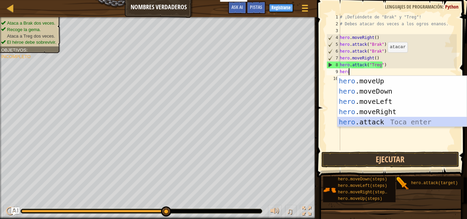
click at [372, 122] on div "hero .moveUp Toca enter hero .moveDown Toca enter hero .moveLeft Toca enter her…" at bounding box center [401, 112] width 129 height 72
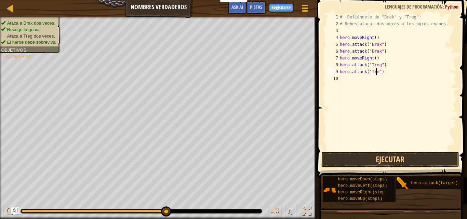
scroll to position [3, 3]
type textarea "hero.attack("Treg")"
click at [351, 85] on div "# ¡Defiéndete de "Brak" y "Treg"! # Debes atacar dos veces a los ogros enanos. …" at bounding box center [397, 89] width 118 height 150
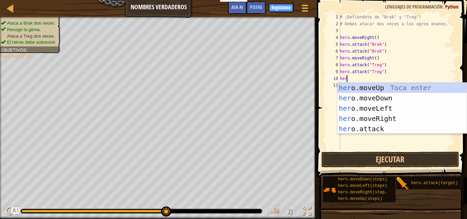
scroll to position [3, 0]
type textarea "hero"
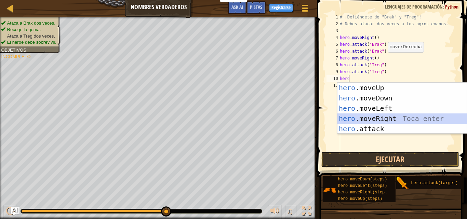
click at [369, 118] on div "hero .moveUp Toca enter hero .moveDown Toca enter hero .moveLeft Toca enter her…" at bounding box center [401, 119] width 129 height 72
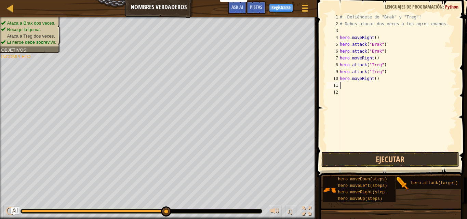
click at [373, 82] on div "# ¡Defiéndete de "Brak" y "Treg"! # Debes atacar dos veces a los ogros enanos. …" at bounding box center [397, 89] width 118 height 150
click at [373, 81] on div "# ¡Defiéndete de "Brak" y "Treg"! # Debes atacar dos veces a los ogros enanos. …" at bounding box center [397, 89] width 118 height 150
type textarea "hero.moveRight(2)"
click at [380, 156] on button "Ejecutar" at bounding box center [389, 160] width 137 height 16
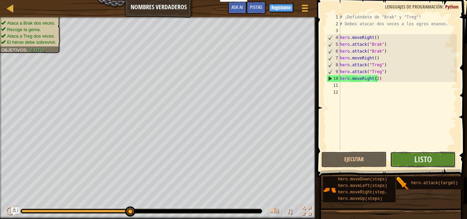
click at [406, 164] on button "Listo" at bounding box center [422, 160] width 65 height 16
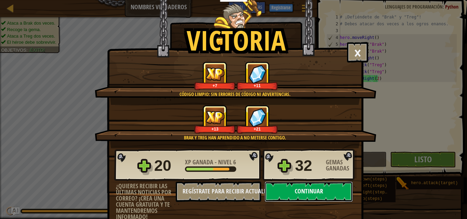
click at [315, 185] on button "Continuar" at bounding box center [308, 191] width 88 height 20
select select "es-419"
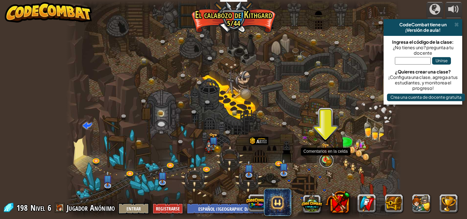
click at [325, 161] on link at bounding box center [326, 161] width 14 height 14
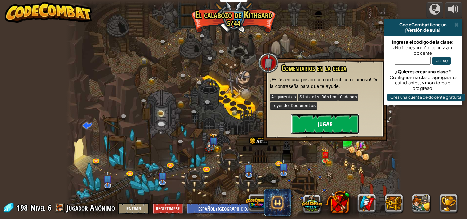
click at [304, 127] on button "Jugar" at bounding box center [325, 124] width 68 height 20
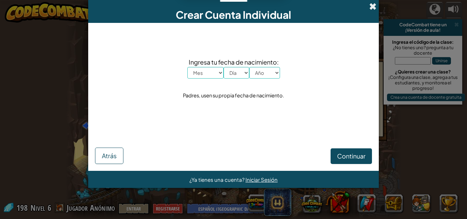
click at [376, 8] on span at bounding box center [372, 6] width 7 height 7
